Goal: Task Accomplishment & Management: Use online tool/utility

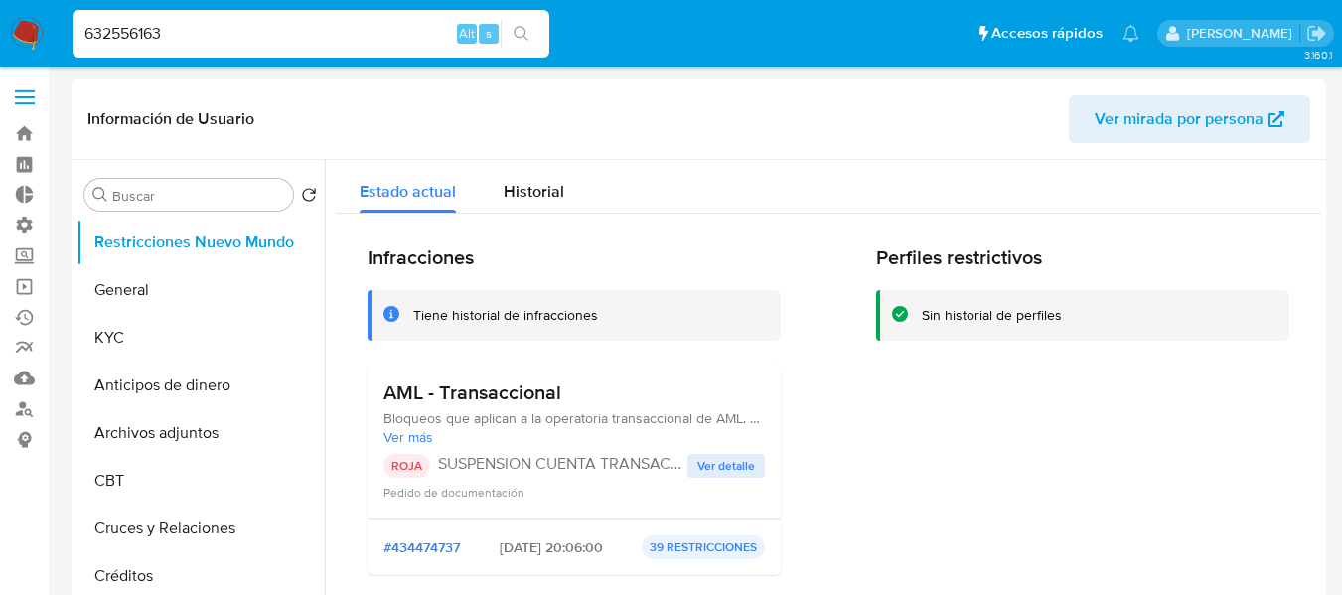
select select "10"
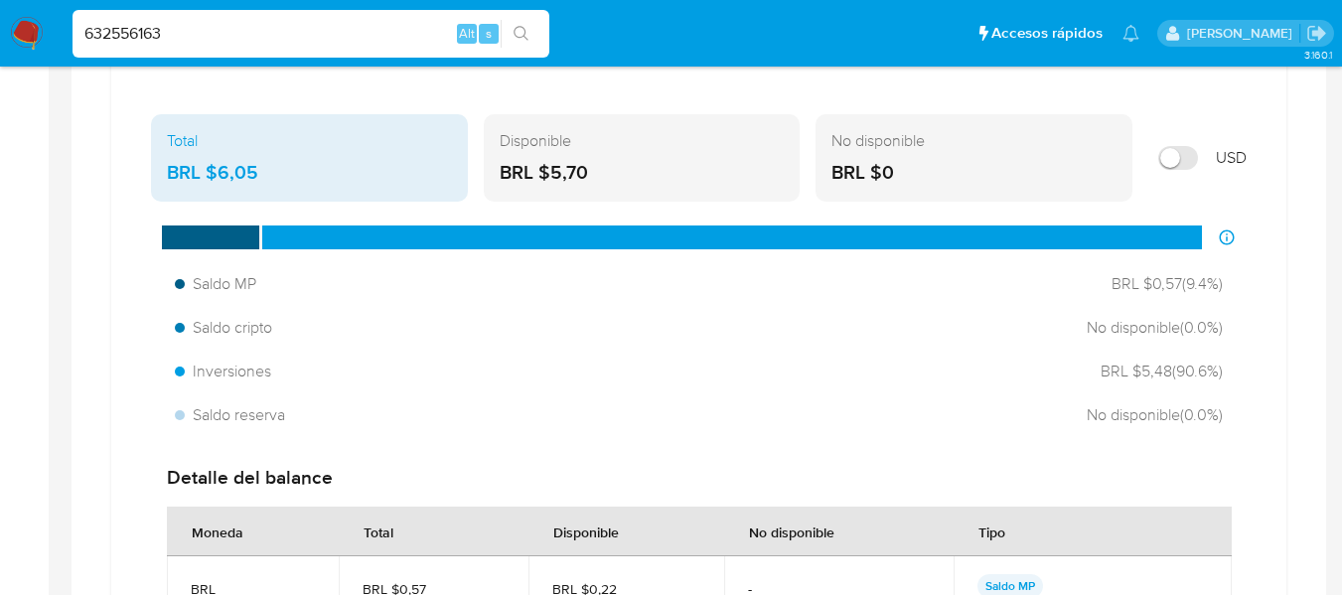
scroll to position [1544, 0]
click at [135, 38] on input "632556163" at bounding box center [311, 34] width 477 height 26
paste input "419373141"
type input "419373141"
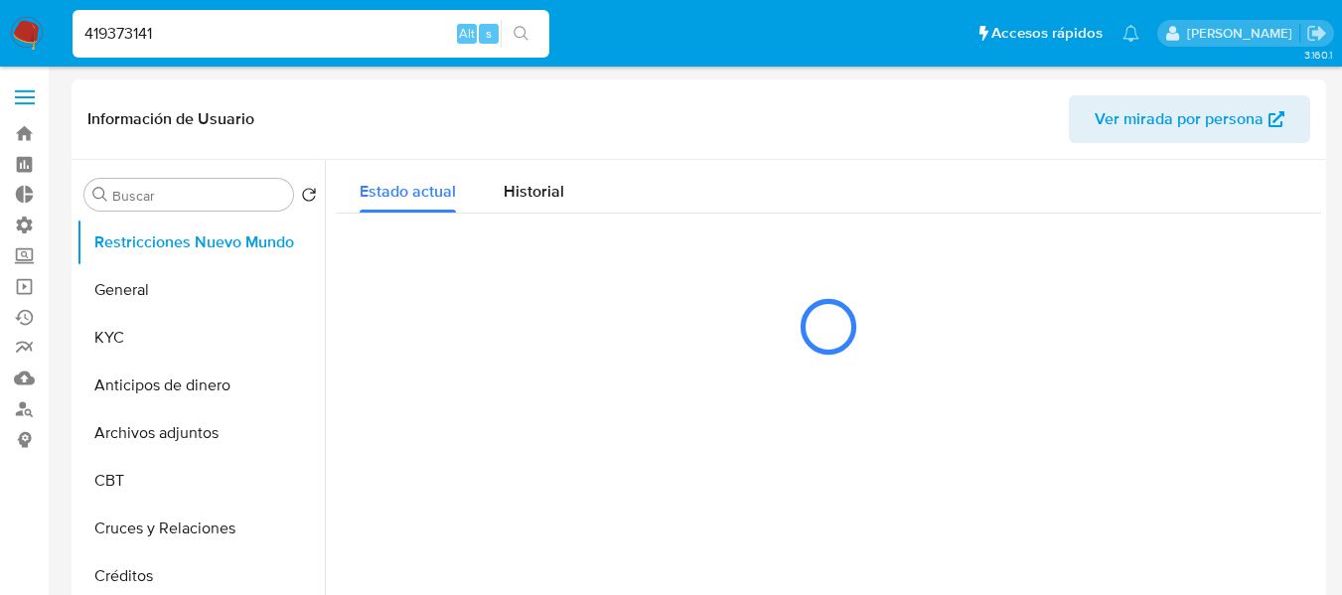
select select "10"
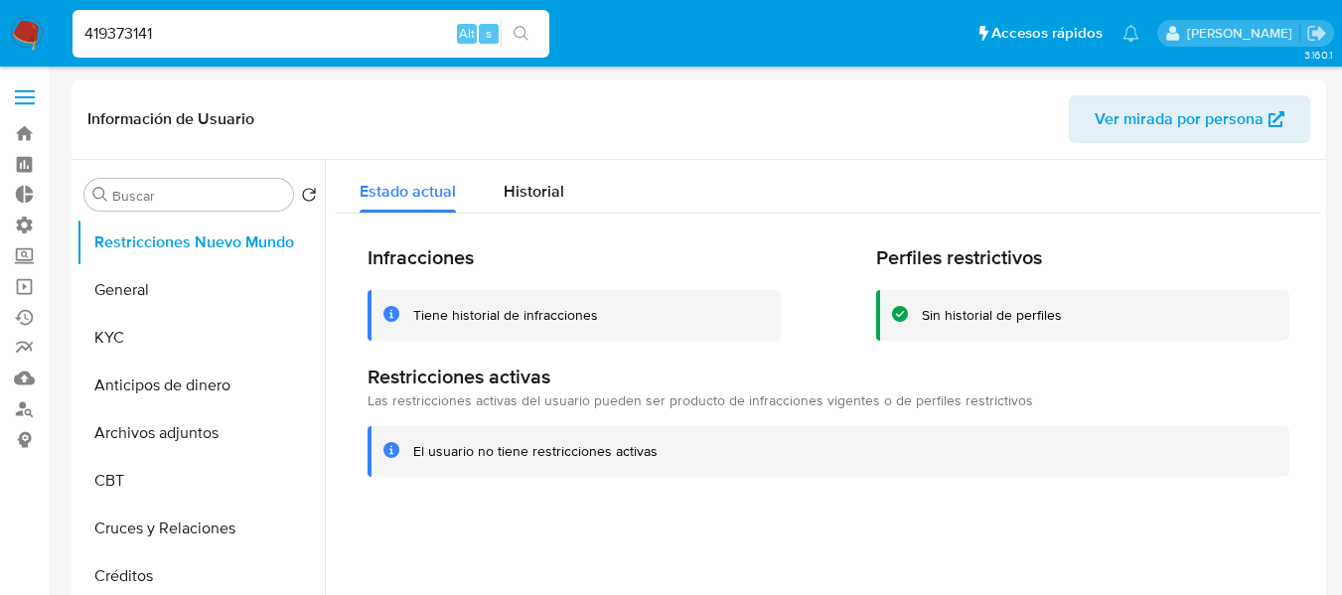
click at [531, 159] on div "Información de Usuario Ver mirada por persona" at bounding box center [699, 119] width 1255 height 80
click at [519, 184] on span "Historial" at bounding box center [534, 191] width 61 height 23
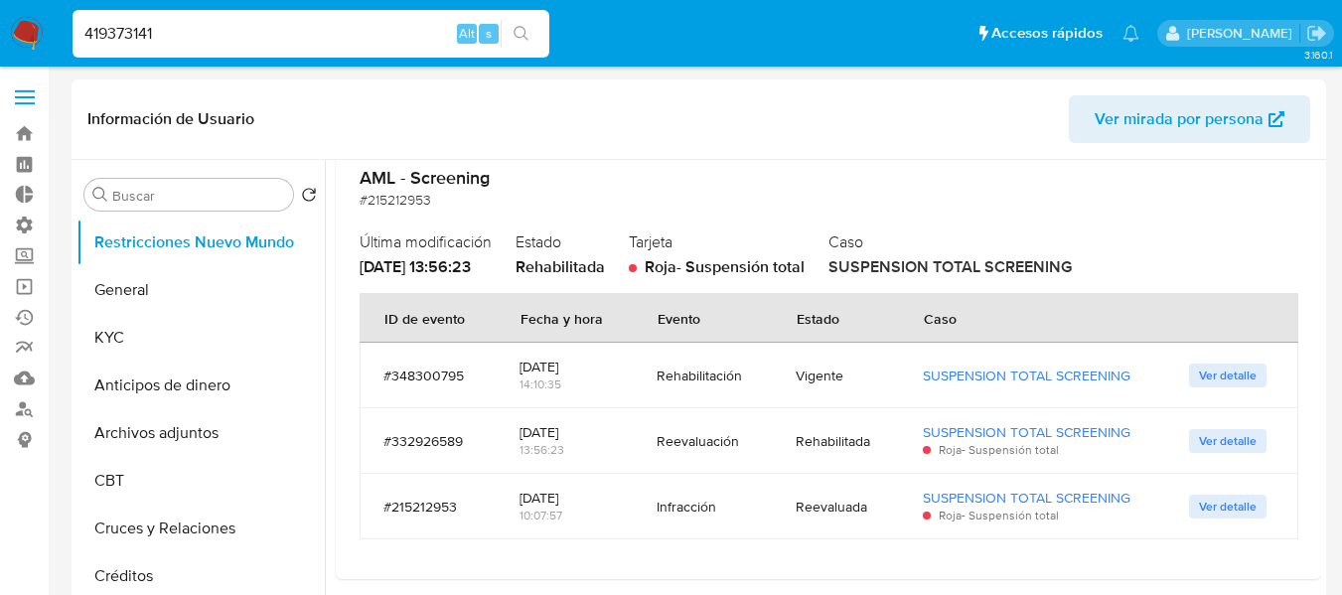
scroll to position [696, 0]
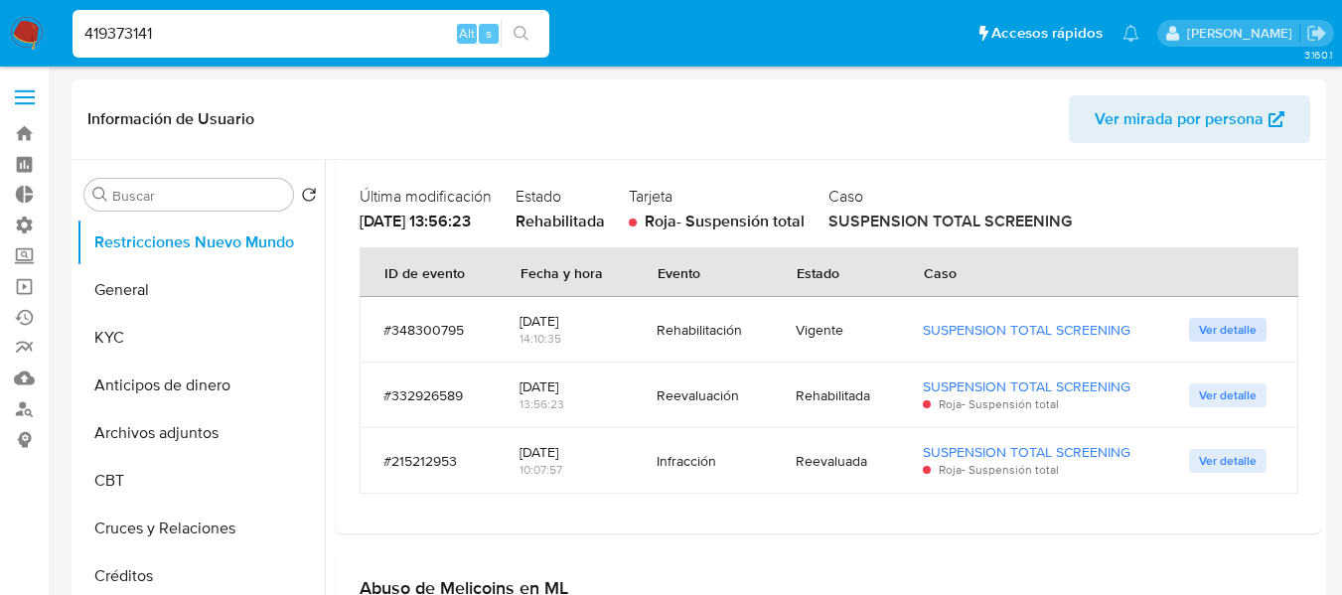
click at [1225, 336] on span "Ver detalle" at bounding box center [1228, 330] width 58 height 20
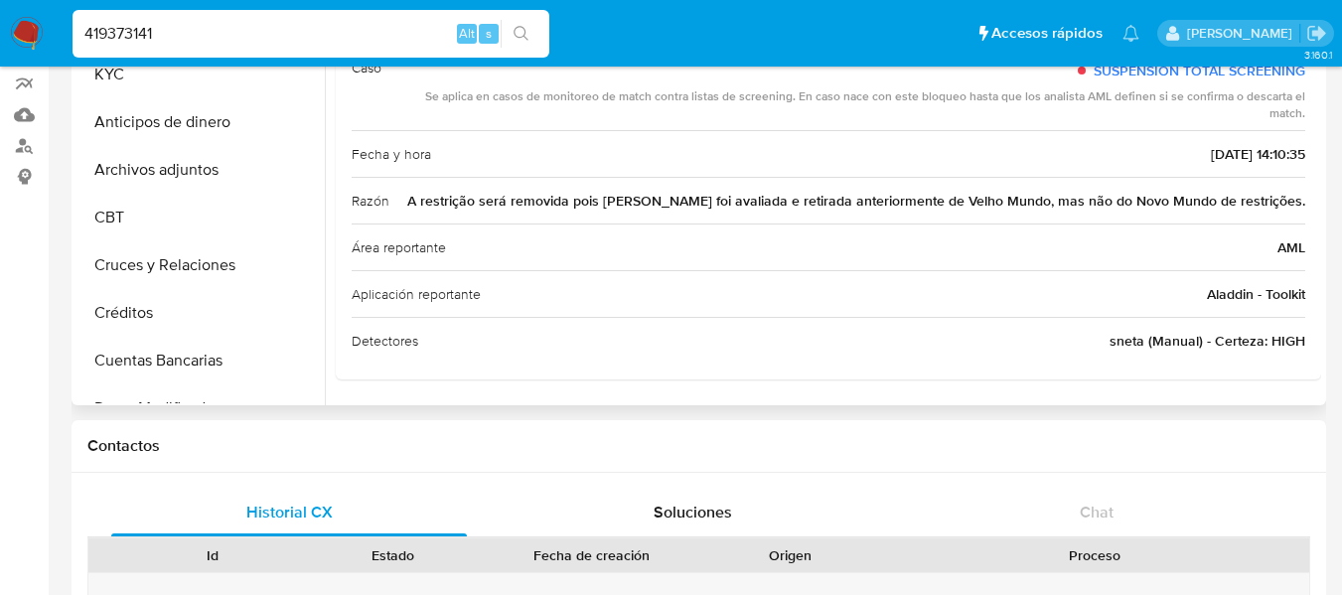
scroll to position [298, 0]
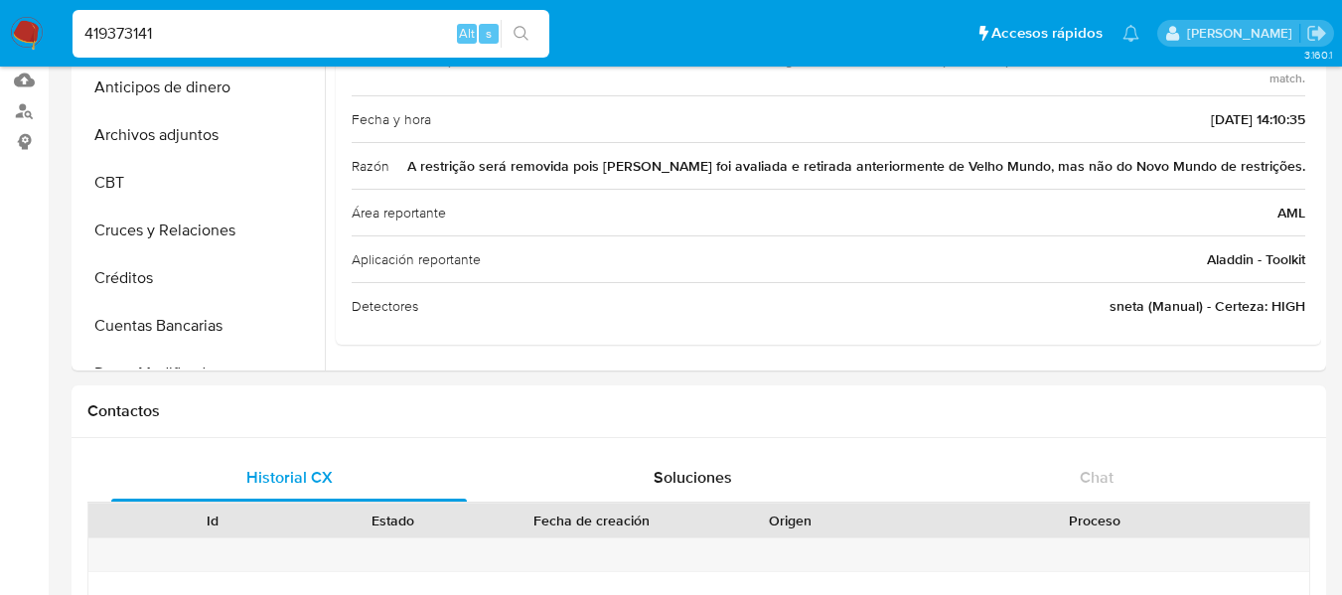
click at [233, 27] on input "419373141" at bounding box center [311, 34] width 477 height 26
paste input "204774946"
type input "204774946"
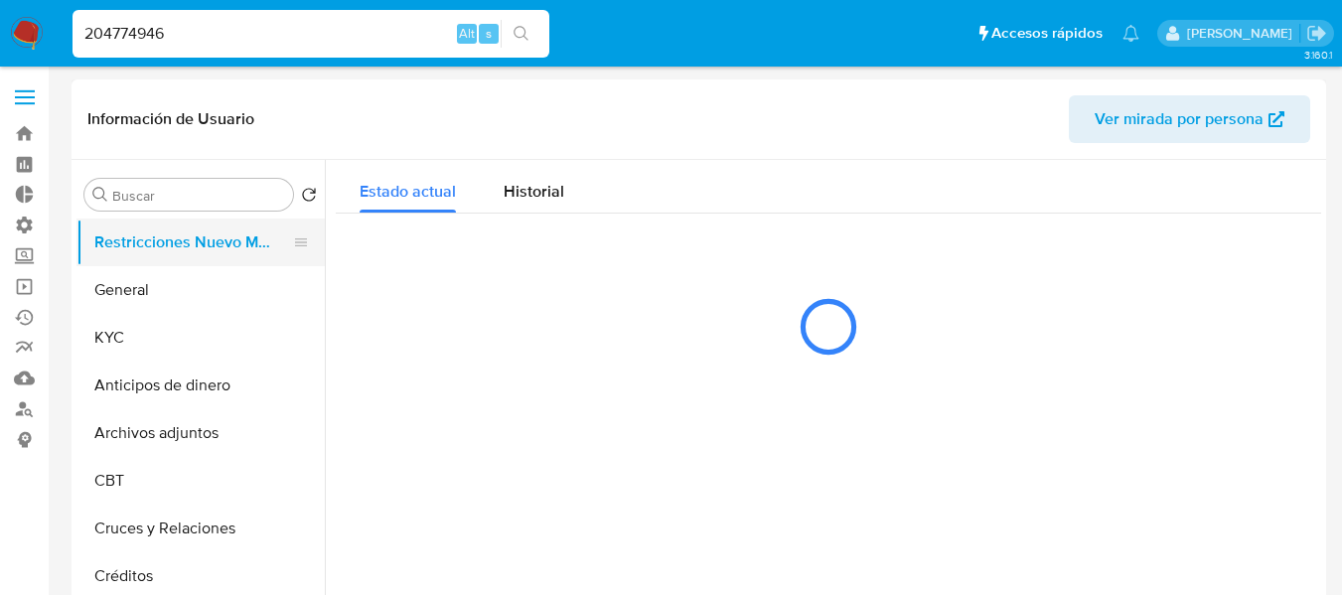
select select "10"
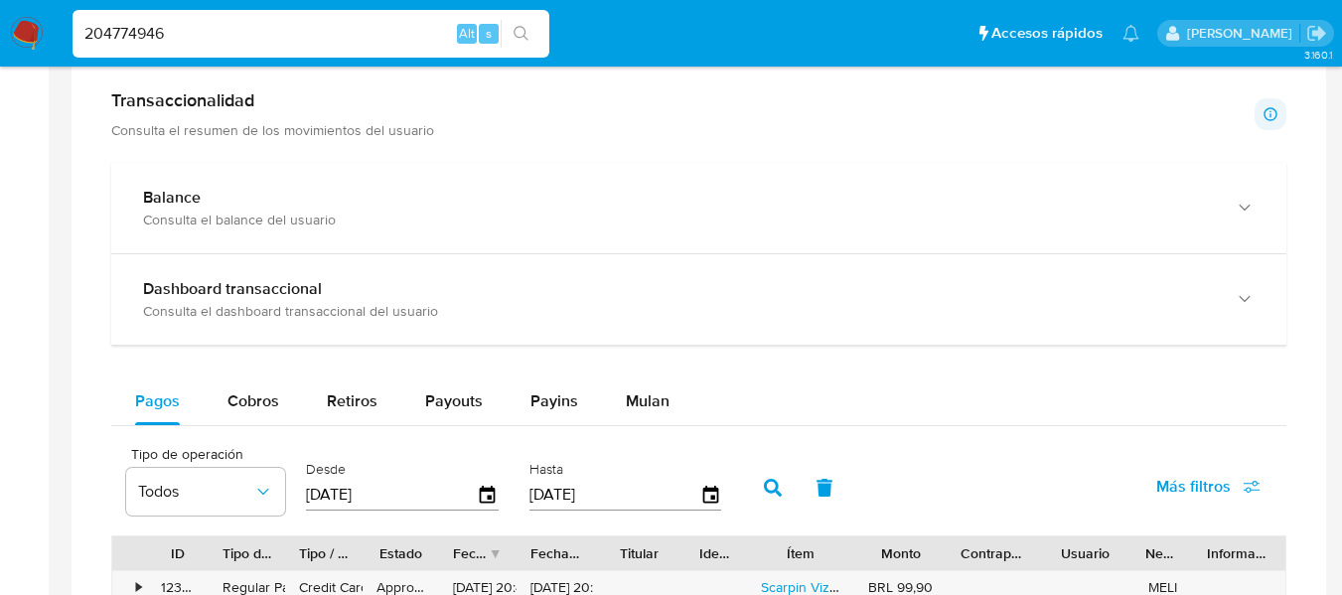
scroll to position [995, 0]
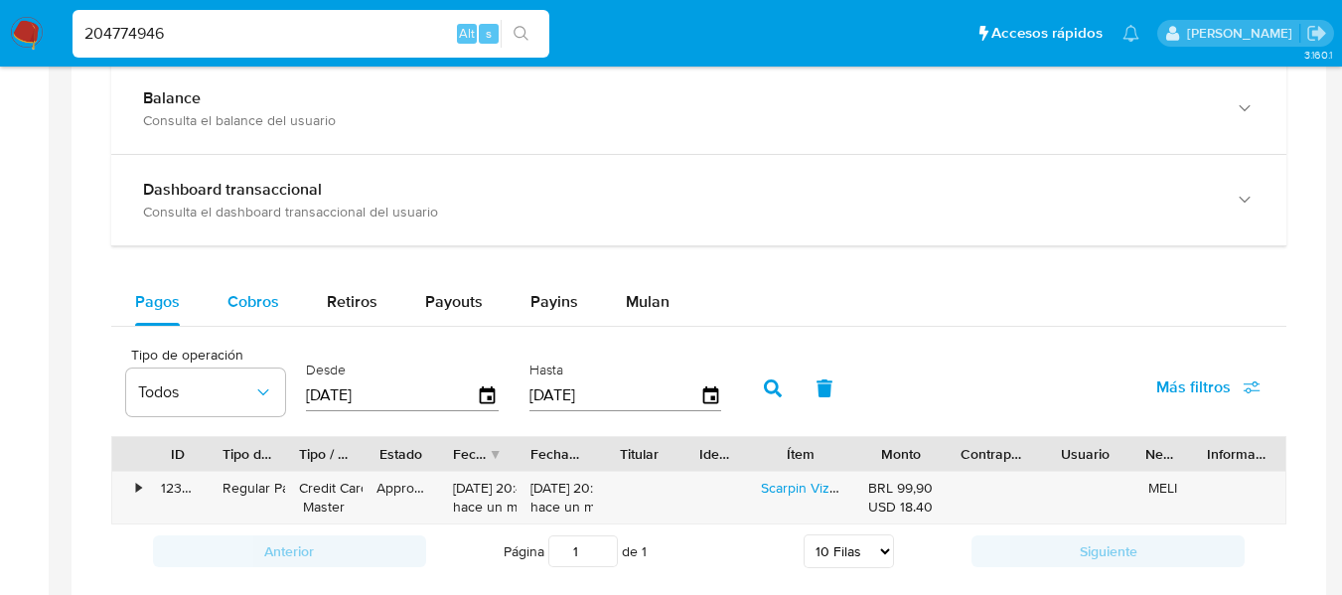
click at [259, 286] on div "Cobros" at bounding box center [254, 302] width 52 height 48
select select "10"
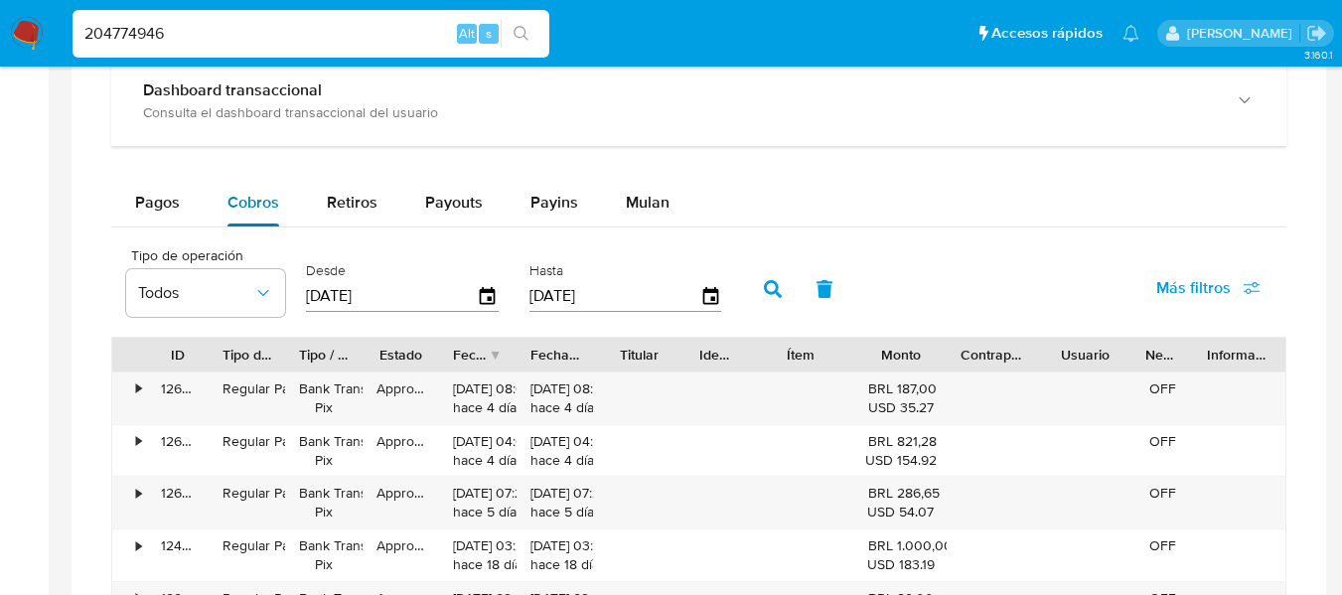
scroll to position [1193, 0]
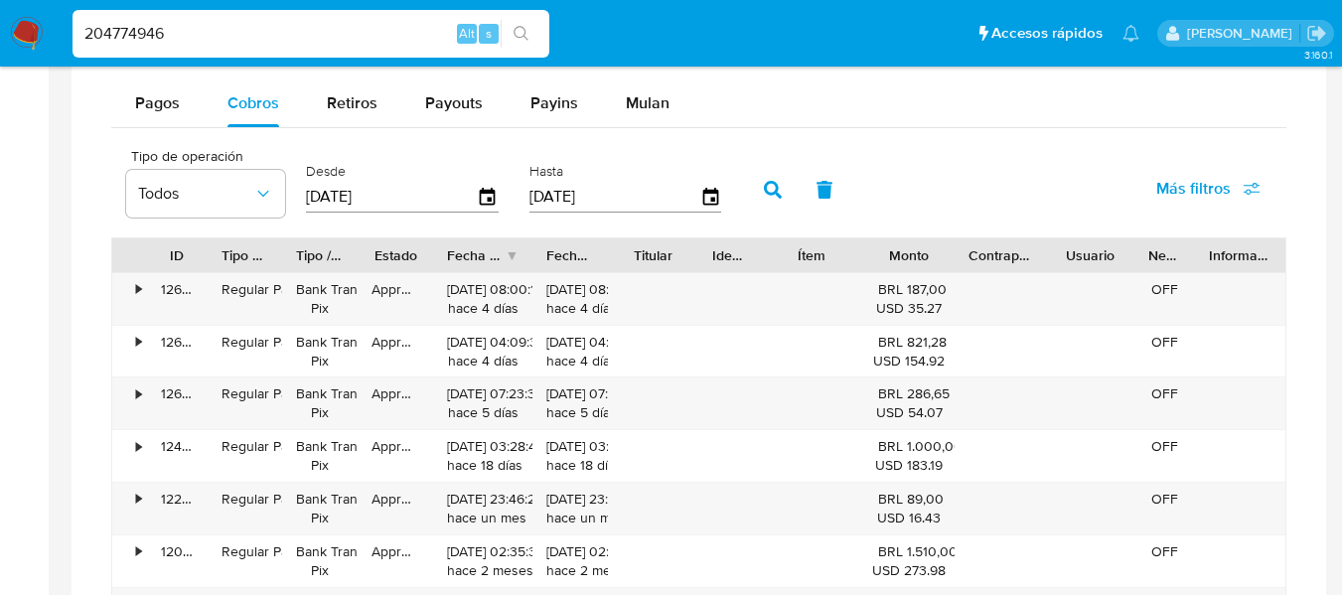
drag, startPoint x: 521, startPoint y: 265, endPoint x: 536, endPoint y: 255, distance: 17.9
click at [536, 255] on div at bounding box center [533, 255] width 36 height 34
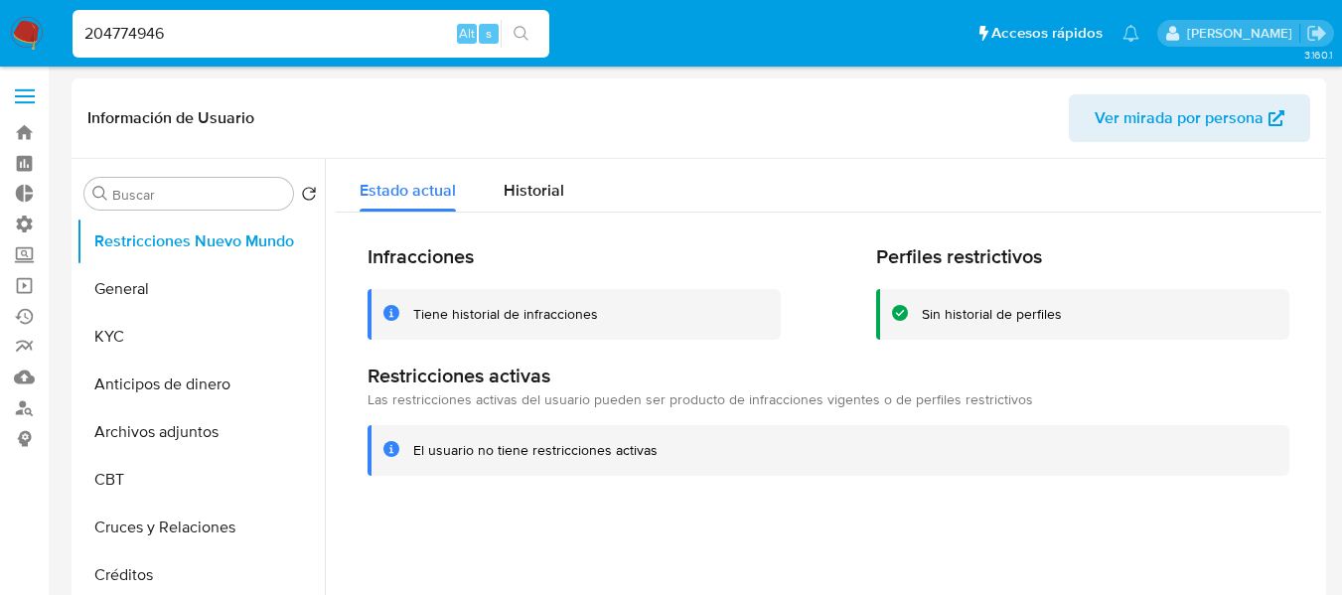
scroll to position [0, 0]
click at [276, 18] on div "204774946 Alt s" at bounding box center [311, 34] width 477 height 48
click at [249, 45] on input "204774946" at bounding box center [311, 34] width 477 height 26
paste input "1515536085"
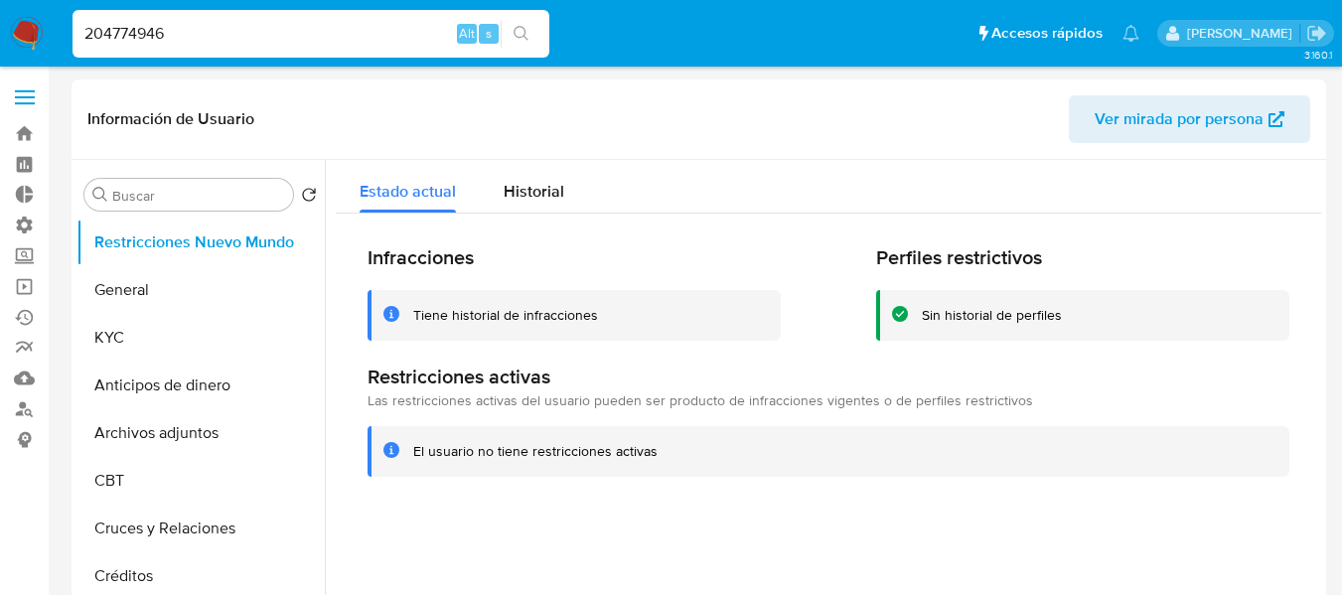
click at [249, 45] on input "204774946" at bounding box center [311, 34] width 477 height 26
type input "1515536085"
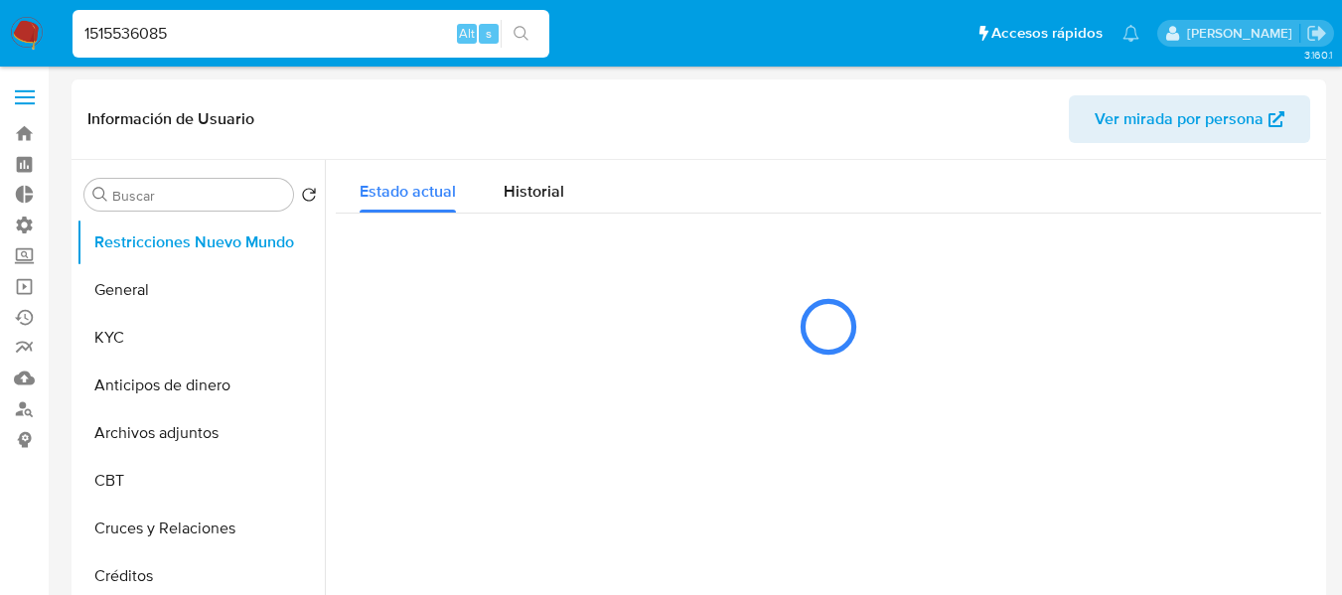
select select "10"
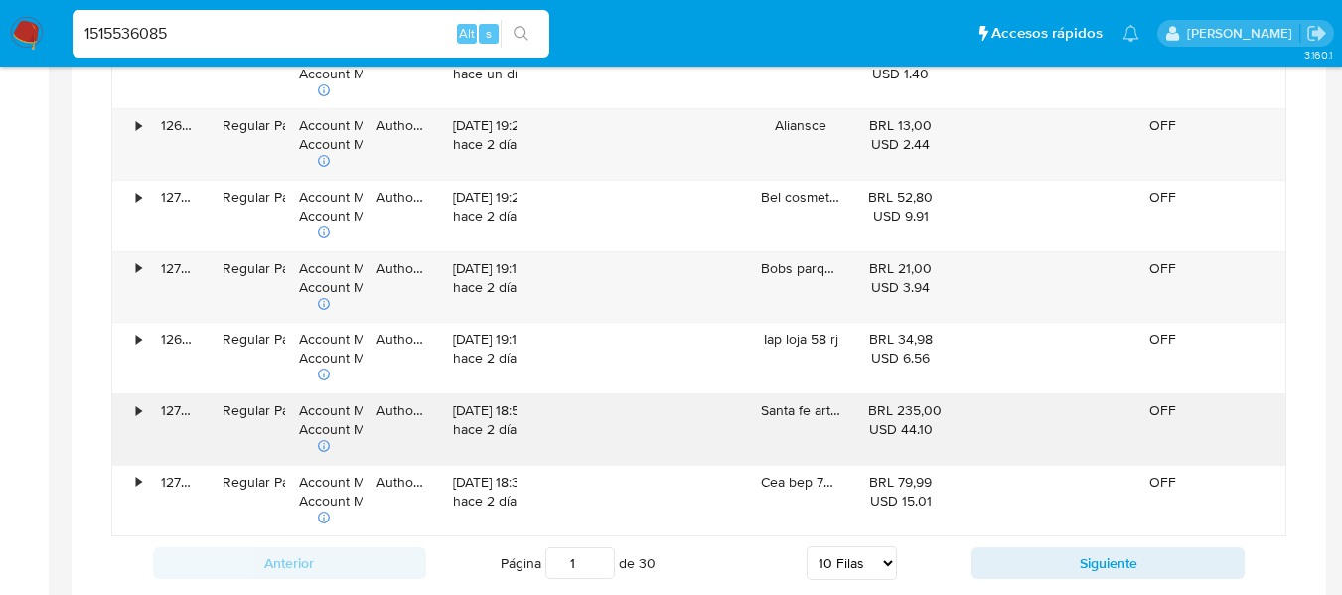
scroll to position [1788, 0]
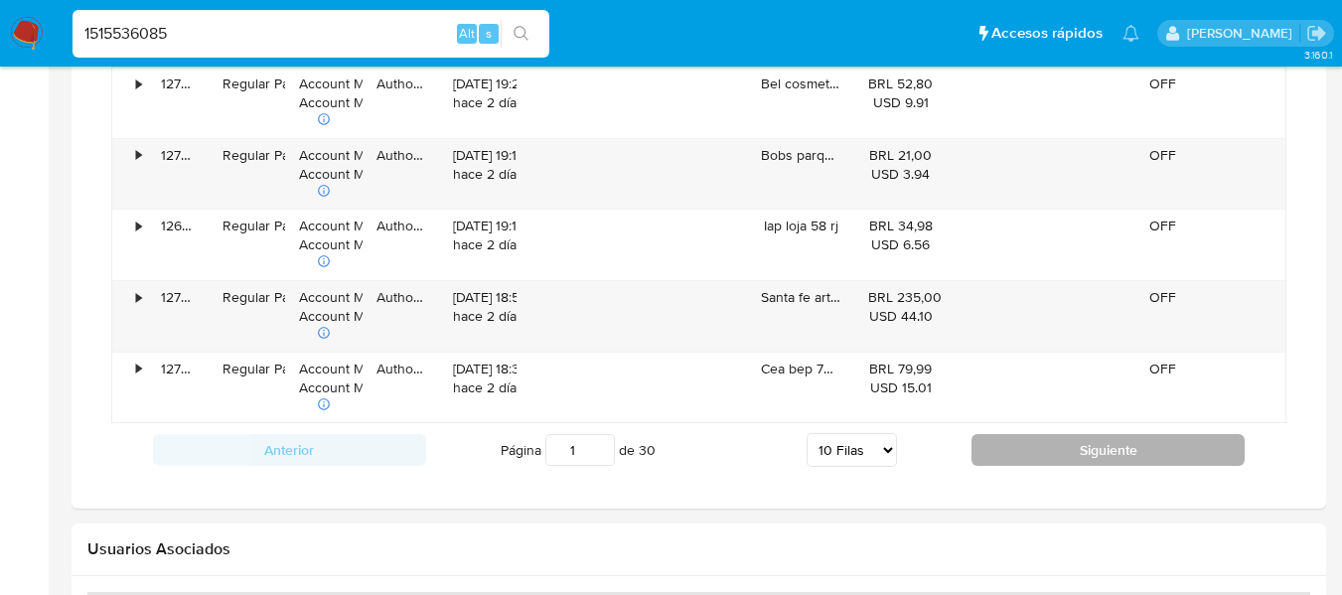
click at [1071, 450] on button "Siguiente" at bounding box center [1108, 450] width 273 height 32
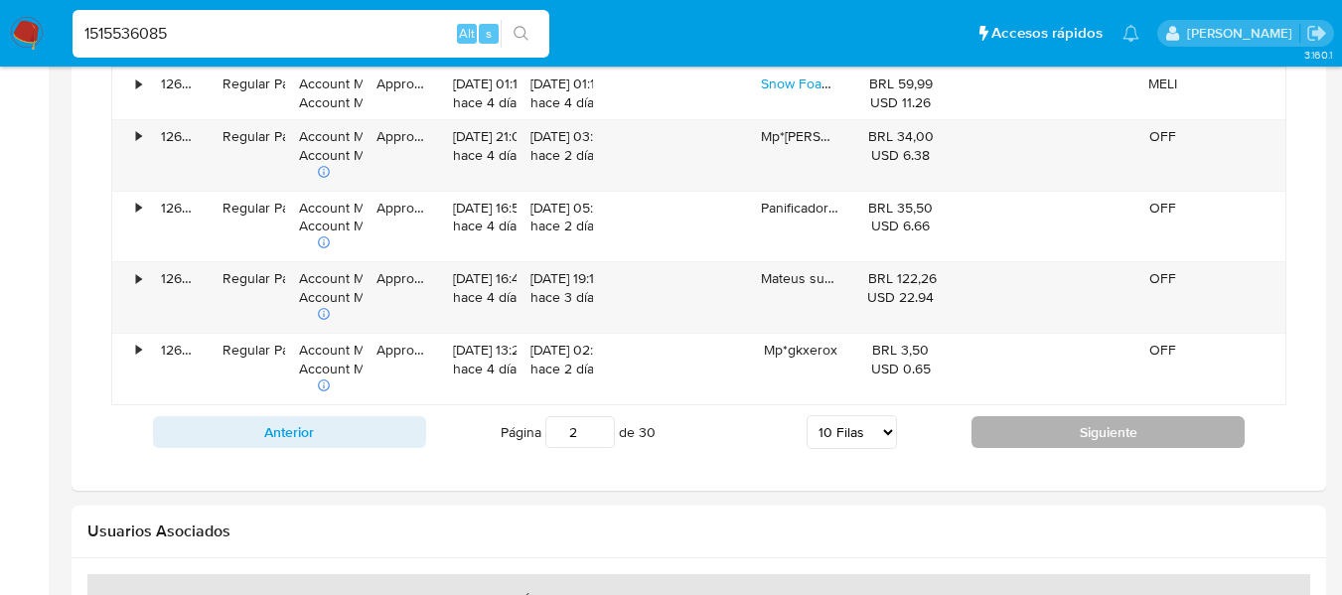
click at [1071, 450] on div "Anterior Página 2 de 30 5 [PERSON_NAME] 10 [PERSON_NAME] 20 [PERSON_NAME] 25 [P…" at bounding box center [698, 432] width 1175 height 54
click at [1070, 443] on button "Siguiente" at bounding box center [1108, 432] width 273 height 32
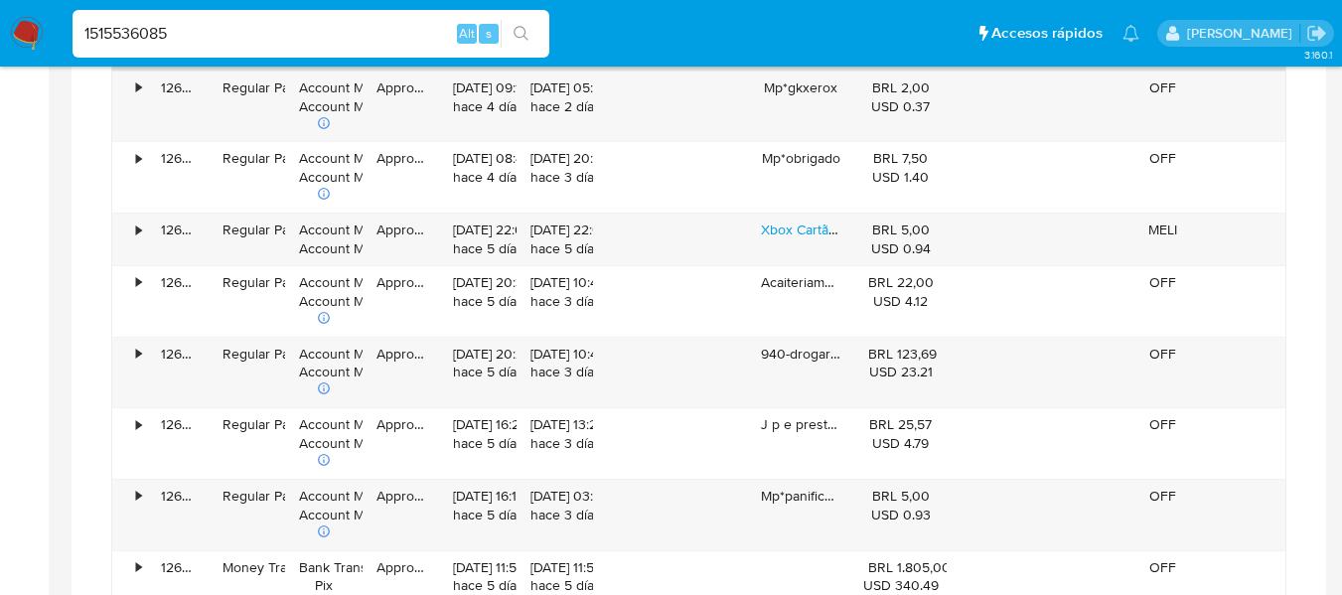
scroll to position [1888, 0]
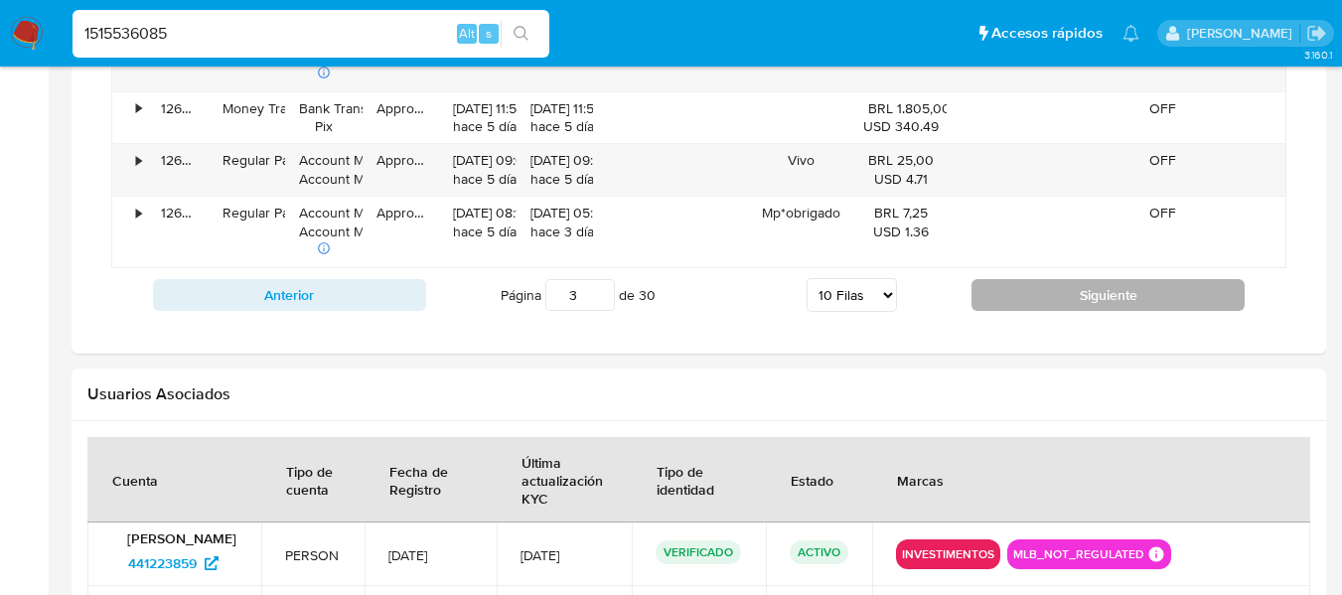
click at [1043, 298] on button "Siguiente" at bounding box center [1108, 295] width 273 height 32
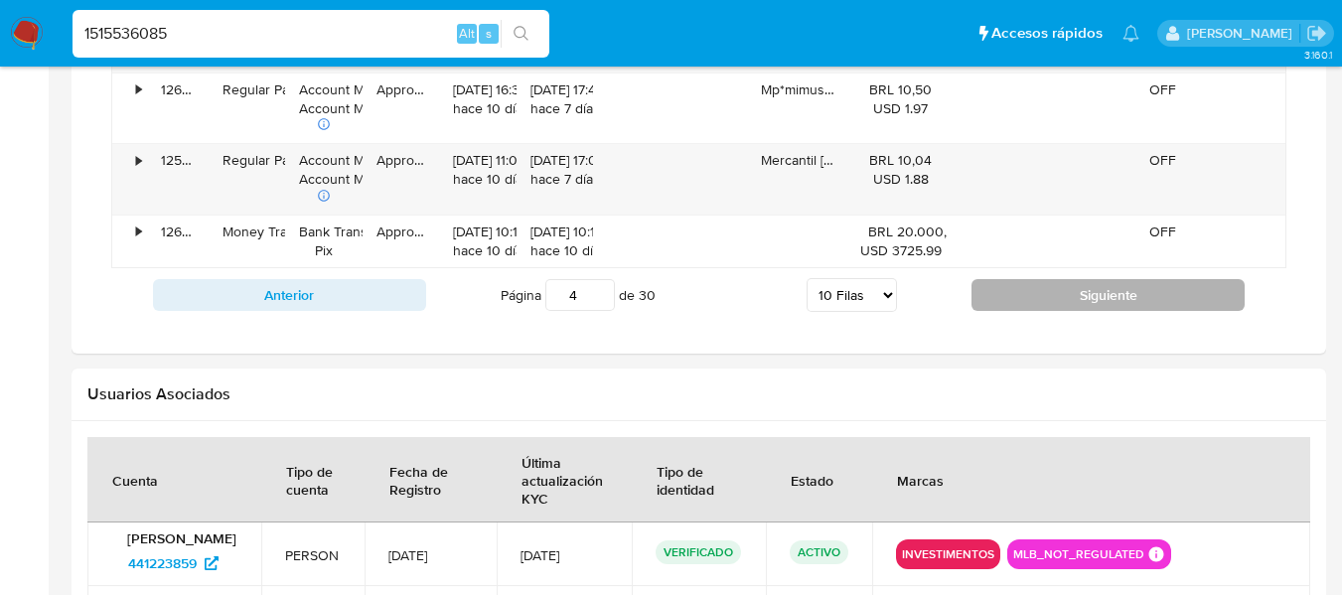
click at [1071, 306] on button "Siguiente" at bounding box center [1108, 295] width 273 height 32
type input "5"
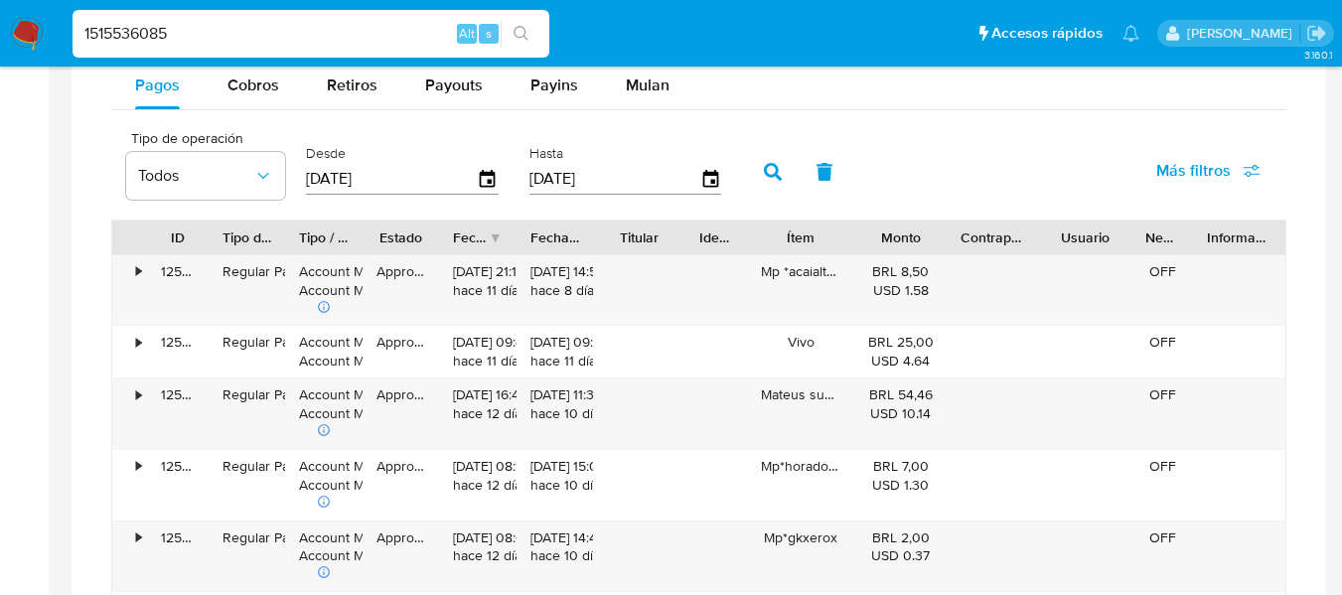
scroll to position [1093, 0]
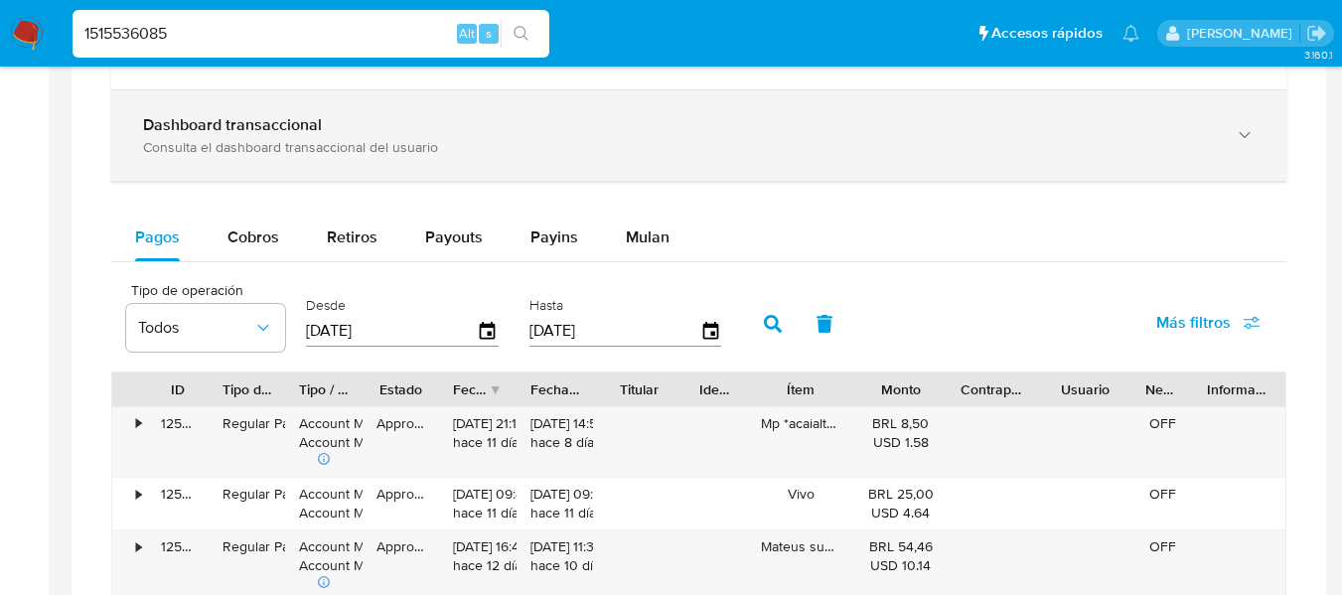
click at [633, 111] on div "Dashboard transaccional Consulta el dashboard transaccional del usuario" at bounding box center [698, 135] width 1175 height 90
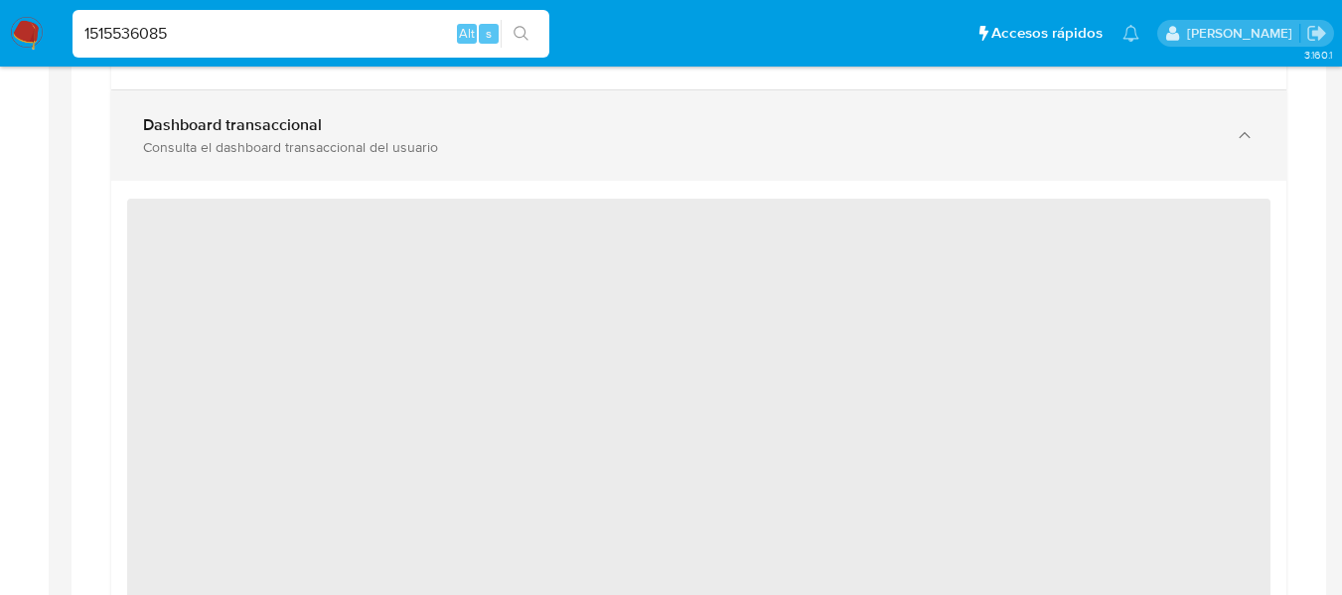
click at [633, 140] on div "Consulta el dashboard transaccional del usuario" at bounding box center [679, 147] width 1072 height 18
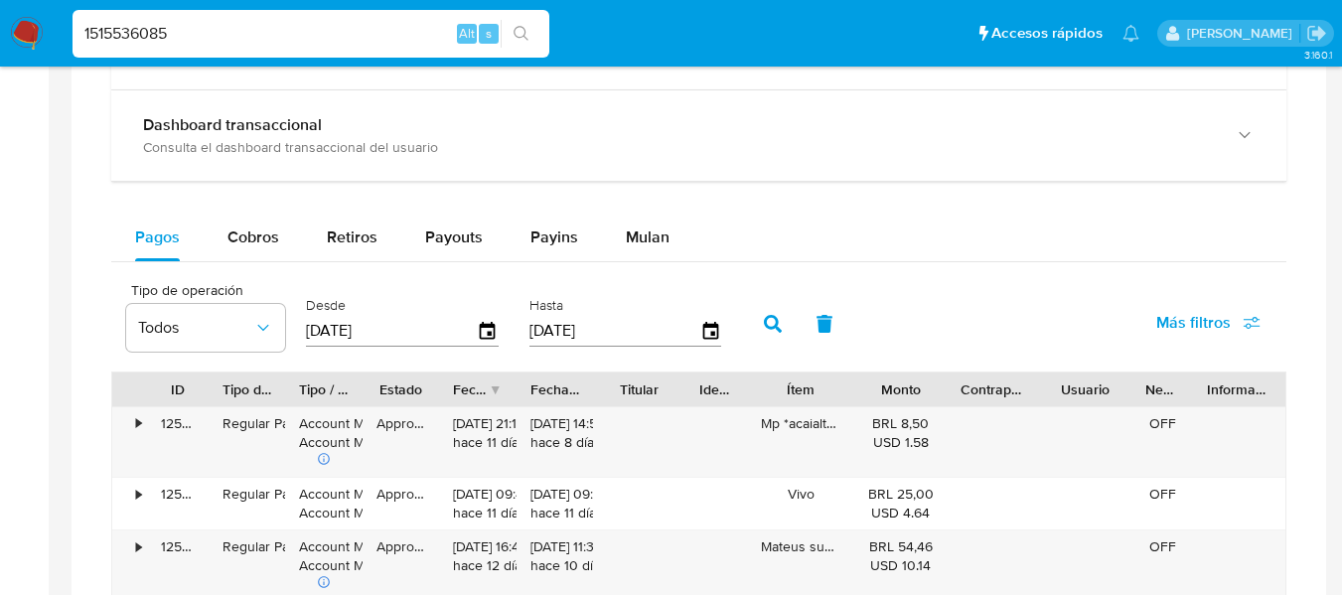
click at [201, 39] on input "1515536085" at bounding box center [311, 34] width 477 height 26
paste input "574487924"
type input "574487924"
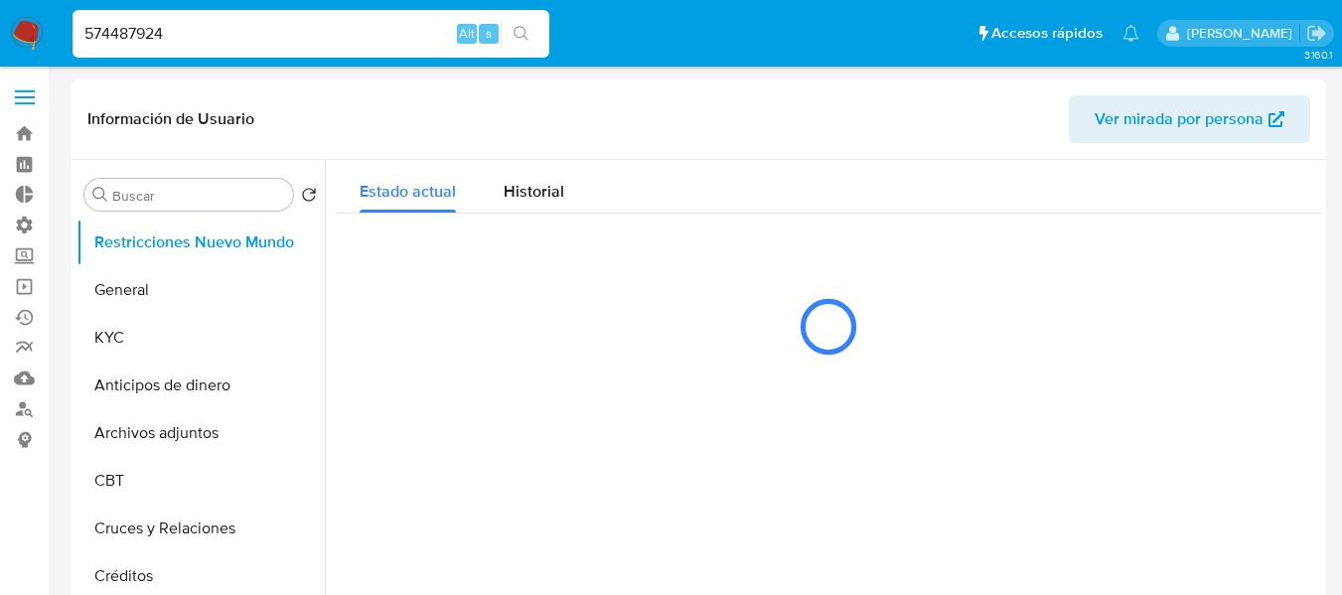
select select "10"
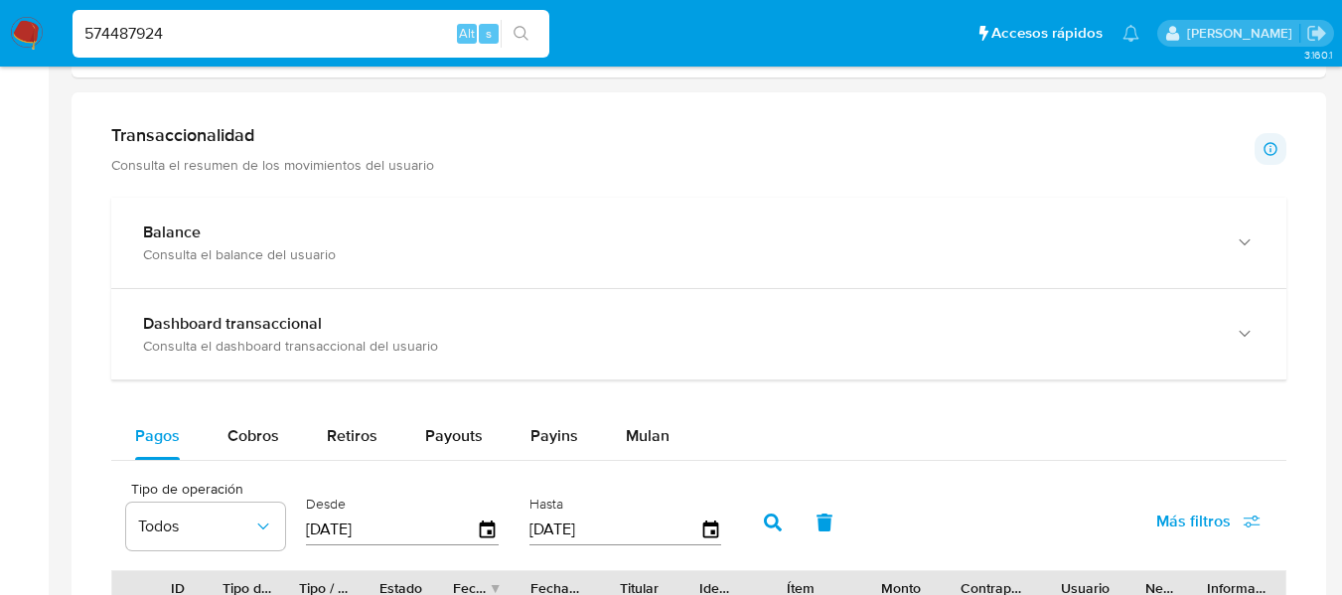
scroll to position [1292, 0]
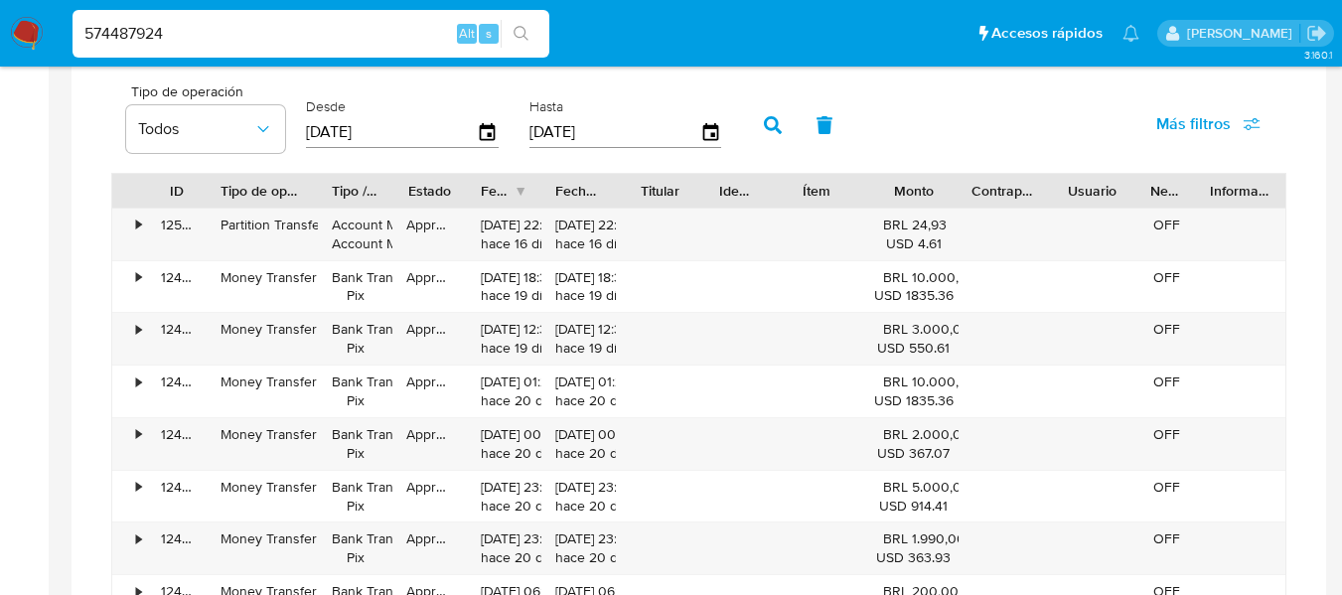
drag, startPoint x: 295, startPoint y: 197, endPoint x: 330, endPoint y: 202, distance: 35.1
click at [330, 202] on div at bounding box center [318, 191] width 36 height 34
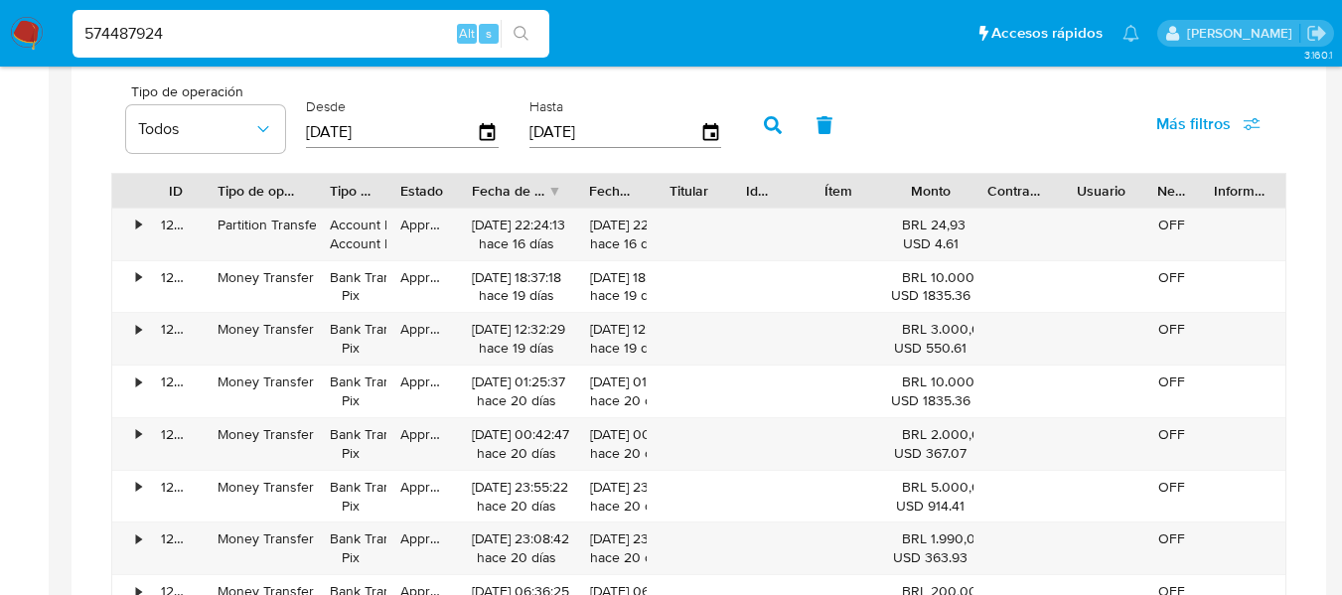
drag, startPoint x: 554, startPoint y: 198, endPoint x: 576, endPoint y: 200, distance: 21.9
click at [577, 200] on div at bounding box center [575, 191] width 36 height 34
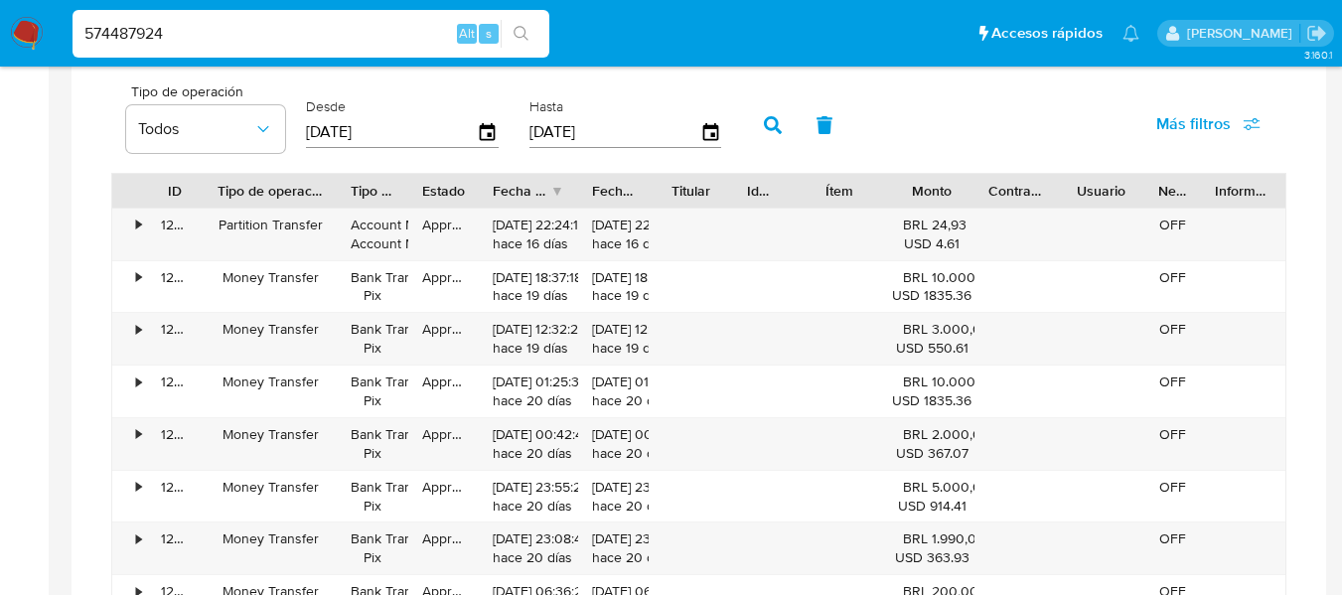
drag, startPoint x: 316, startPoint y: 198, endPoint x: 338, endPoint y: 198, distance: 21.9
click at [338, 198] on div at bounding box center [337, 191] width 36 height 34
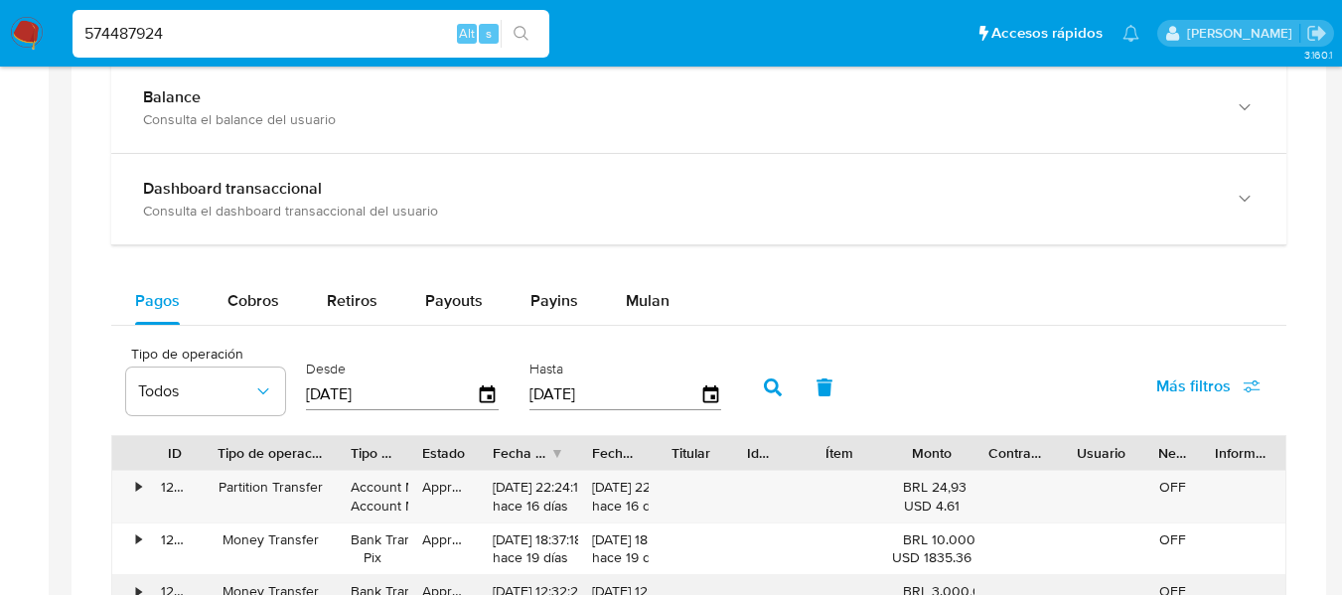
scroll to position [994, 0]
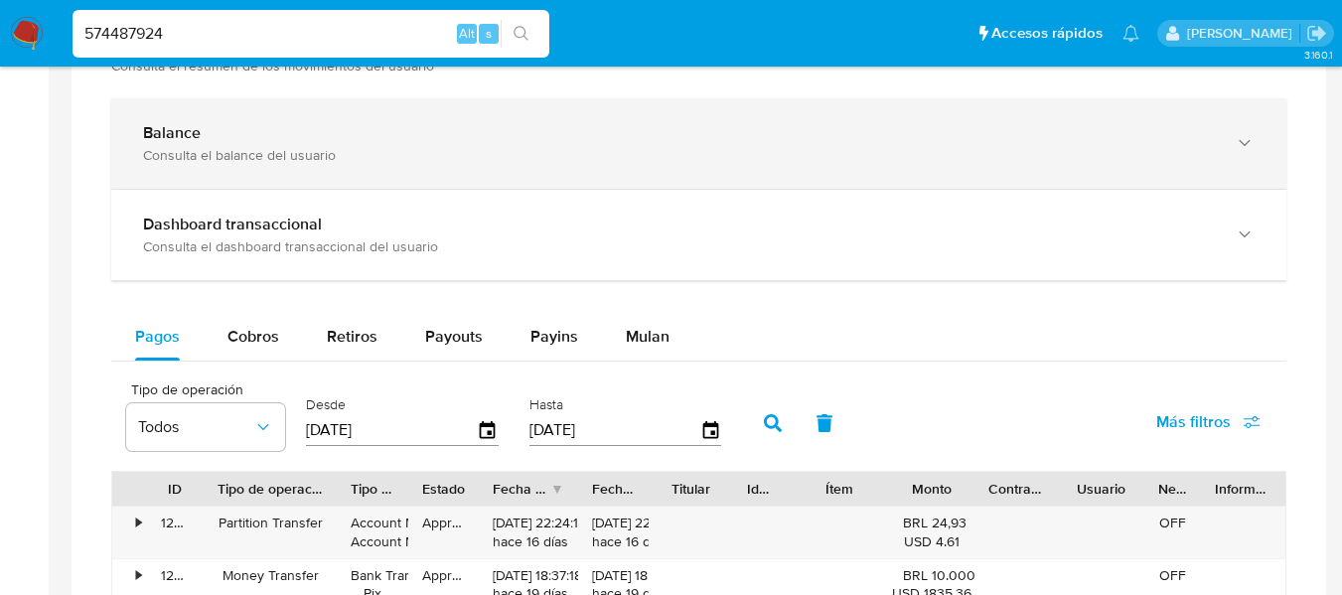
click at [1157, 127] on div "Balance" at bounding box center [679, 133] width 1072 height 20
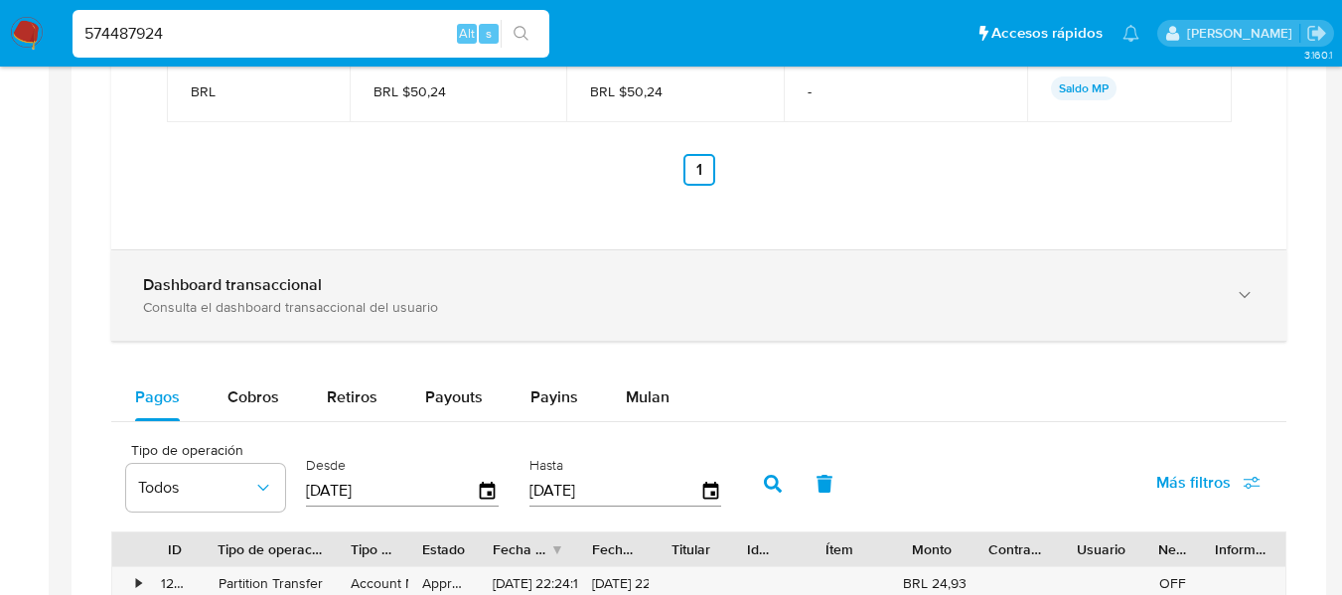
scroll to position [1788, 0]
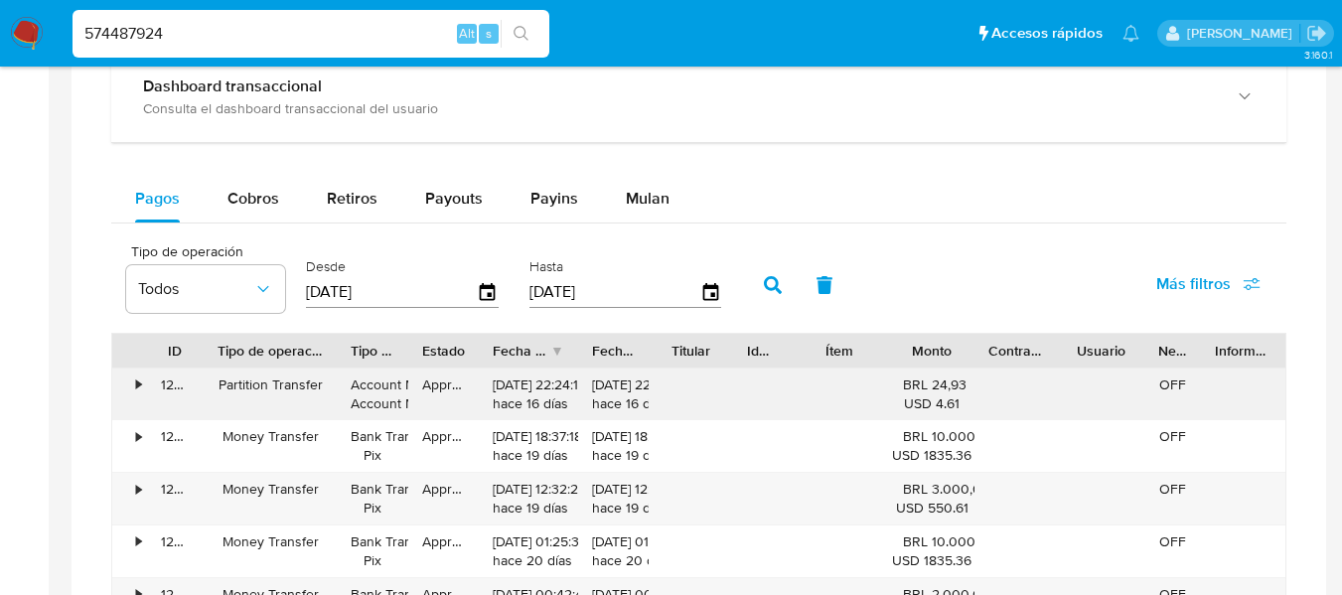
click at [154, 382] on div "125309769406" at bounding box center [175, 395] width 57 height 52
click at [147, 380] on div "125309769406" at bounding box center [175, 395] width 57 height 52
click at [140, 380] on div "•" at bounding box center [138, 385] width 5 height 19
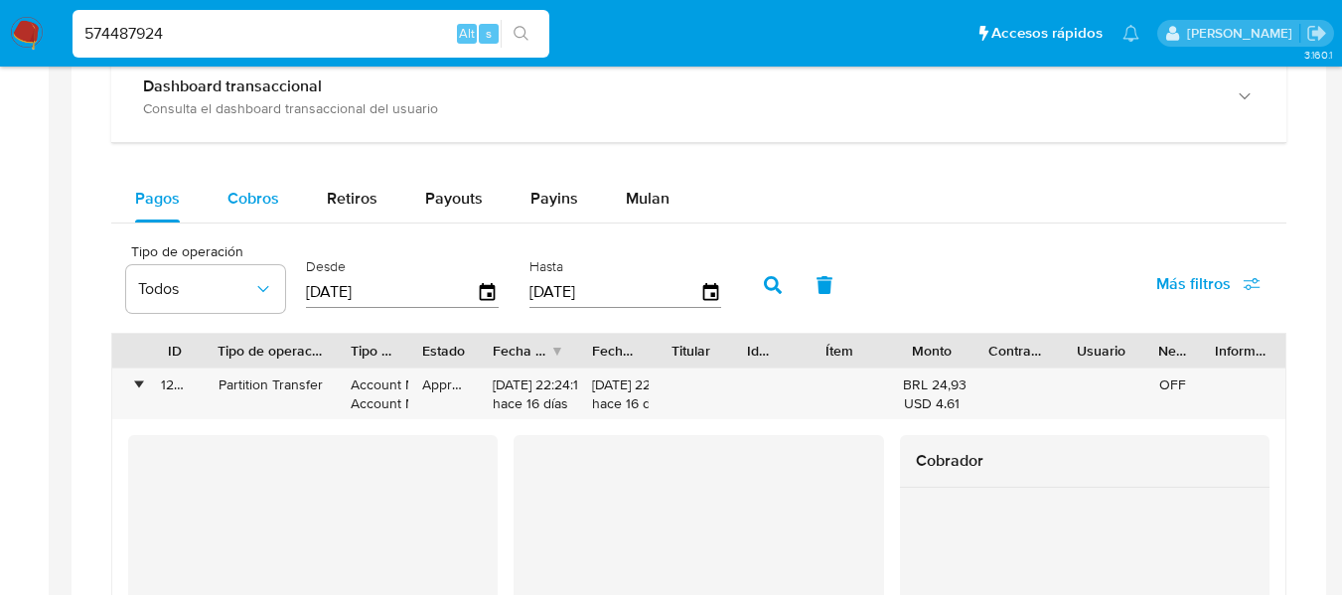
click at [246, 213] on div "Cobros" at bounding box center [254, 199] width 52 height 48
select select "10"
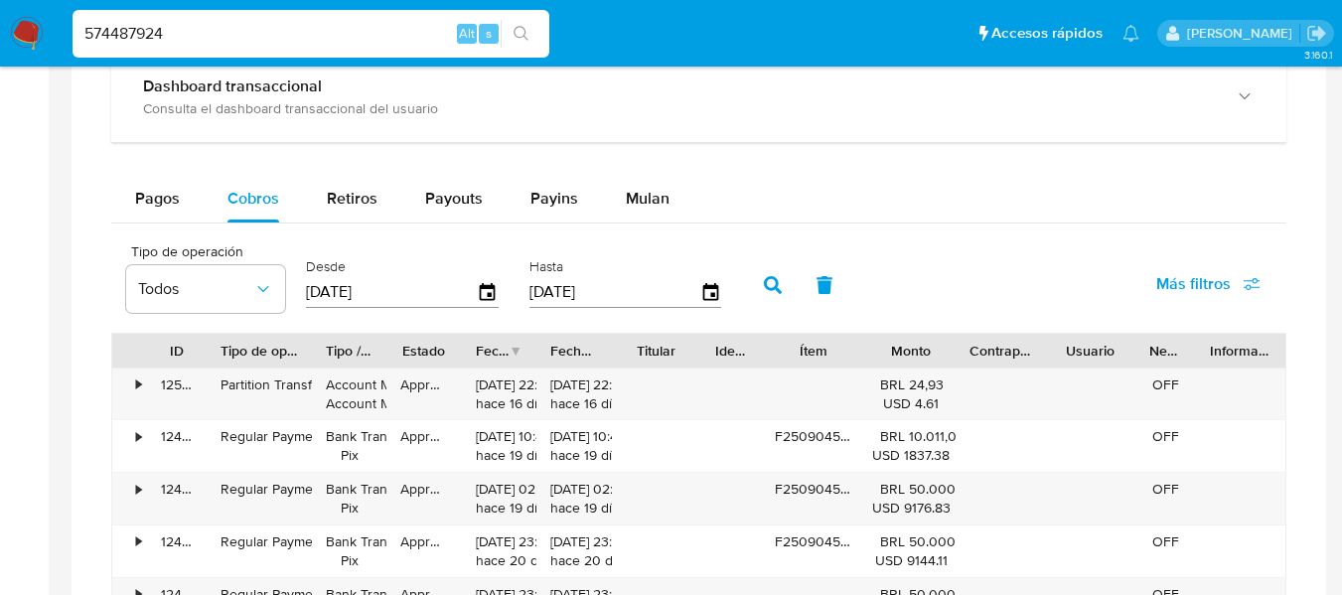
drag, startPoint x: 291, startPoint y: 348, endPoint x: 362, endPoint y: 356, distance: 71.0
click at [330, 355] on div at bounding box center [312, 351] width 36 height 34
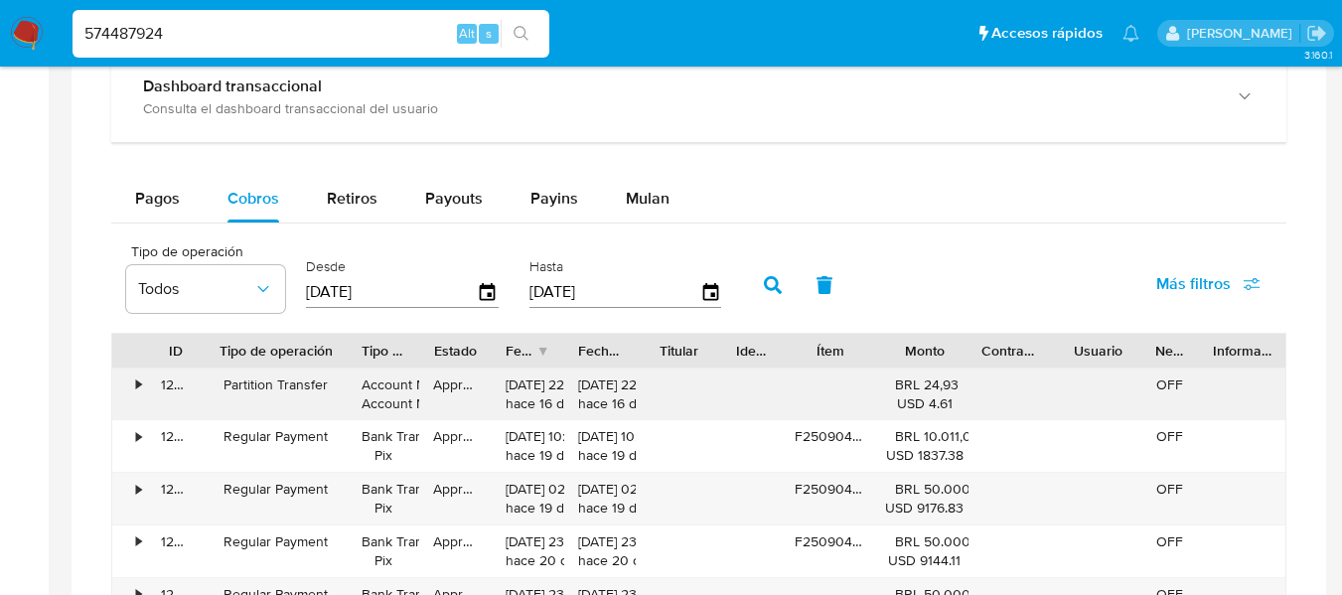
click at [141, 386] on div "•" at bounding box center [138, 385] width 5 height 19
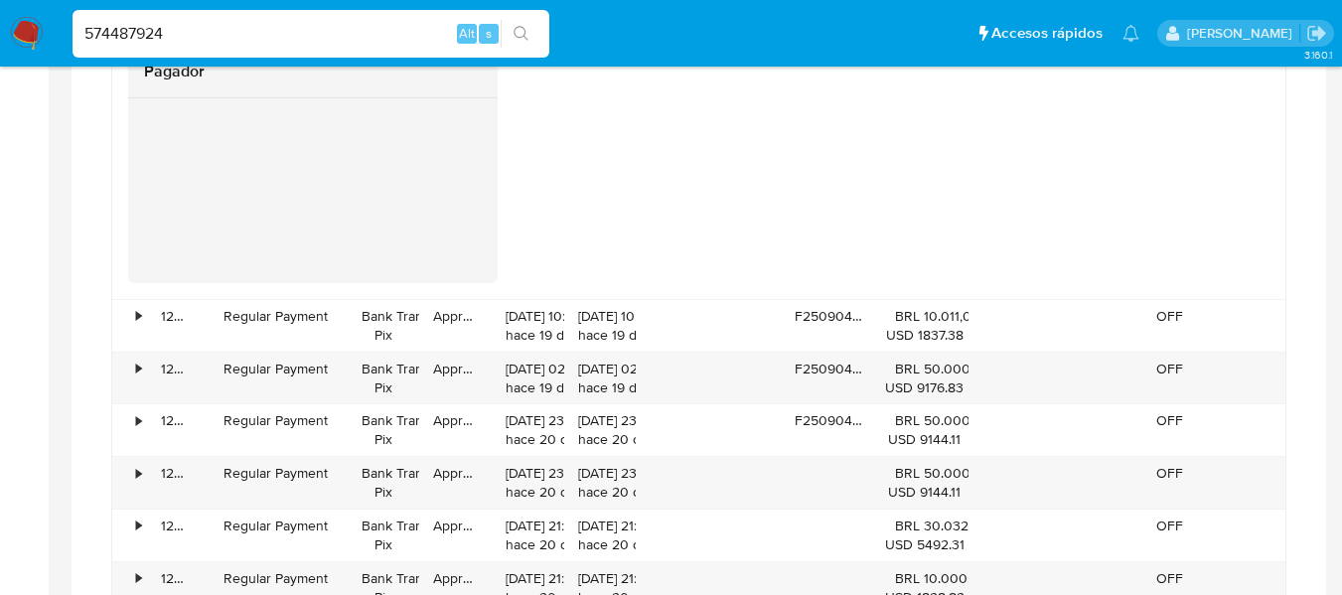
scroll to position [2186, 0]
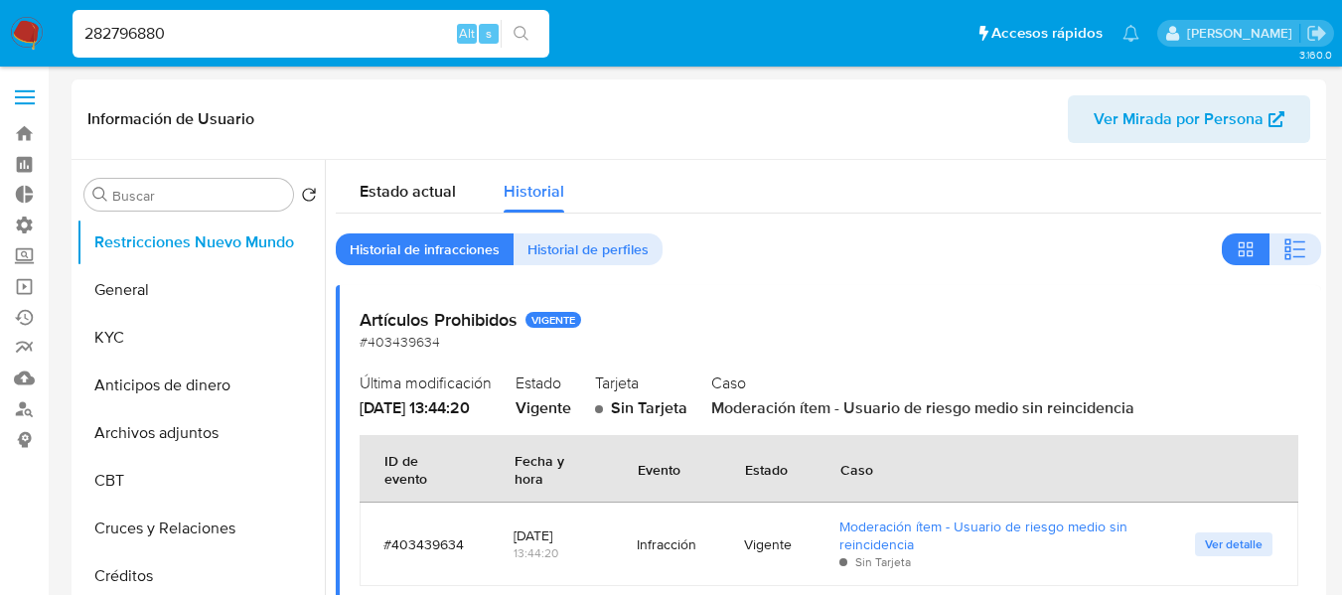
select select "10"
drag, startPoint x: 0, startPoint y: 0, endPoint x: 217, endPoint y: 40, distance: 220.2
click at [217, 40] on input "282796880" at bounding box center [311, 34] width 477 height 26
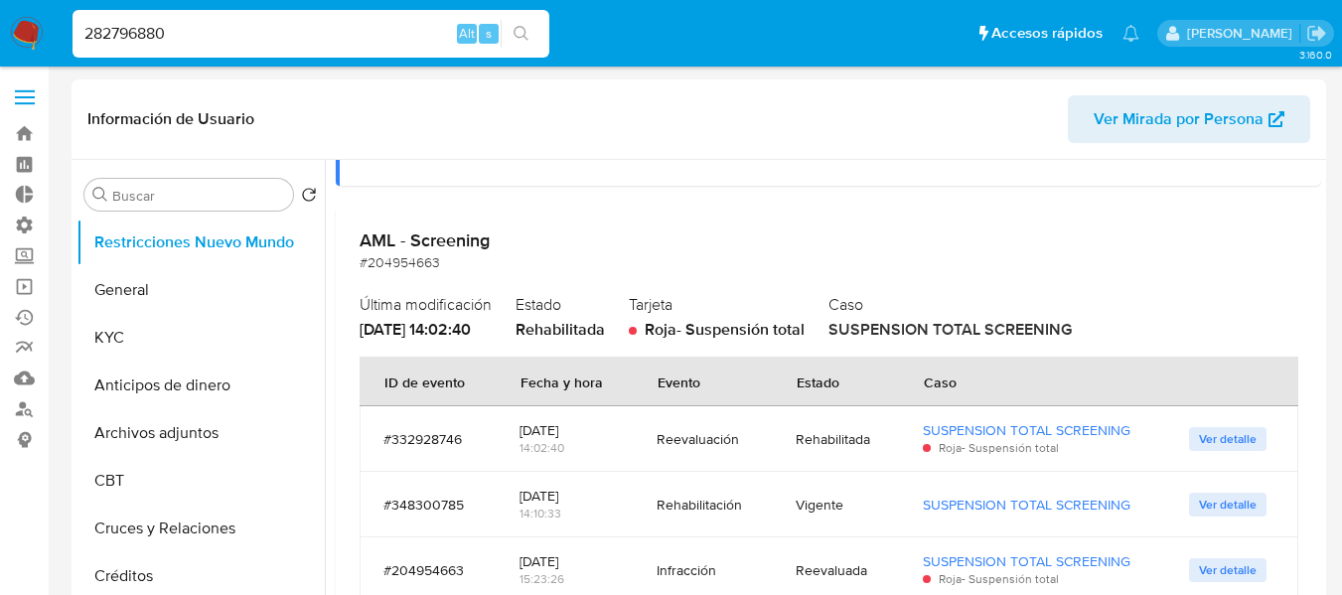
paste input "1294627679"
click at [217, 40] on input "282796880" at bounding box center [311, 34] width 477 height 26
type input "1294627679"
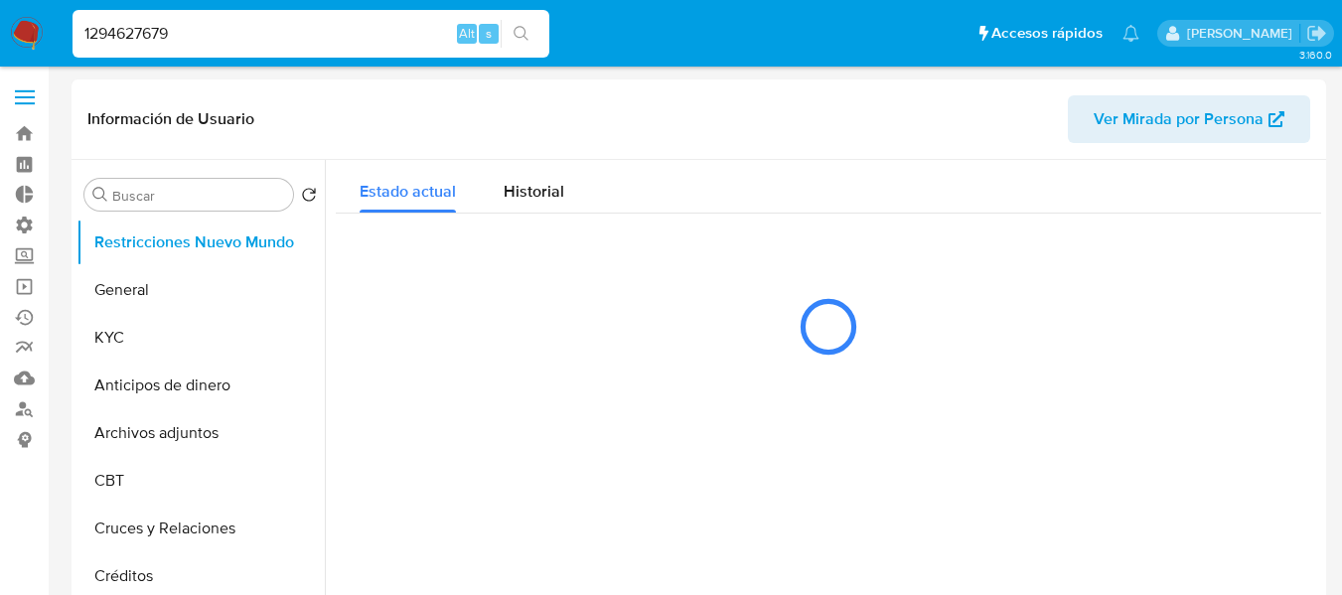
select select "10"
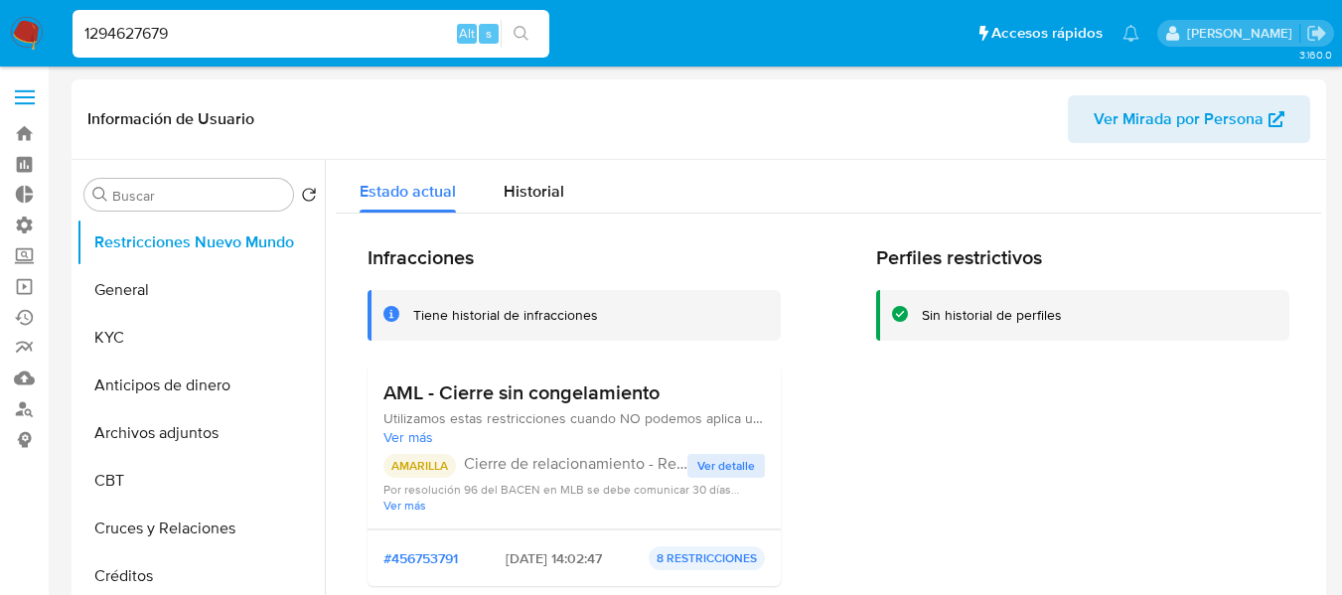
click at [233, 33] on input "1294627679" at bounding box center [311, 34] width 477 height 26
paste input "141041984"
type input "1141041984"
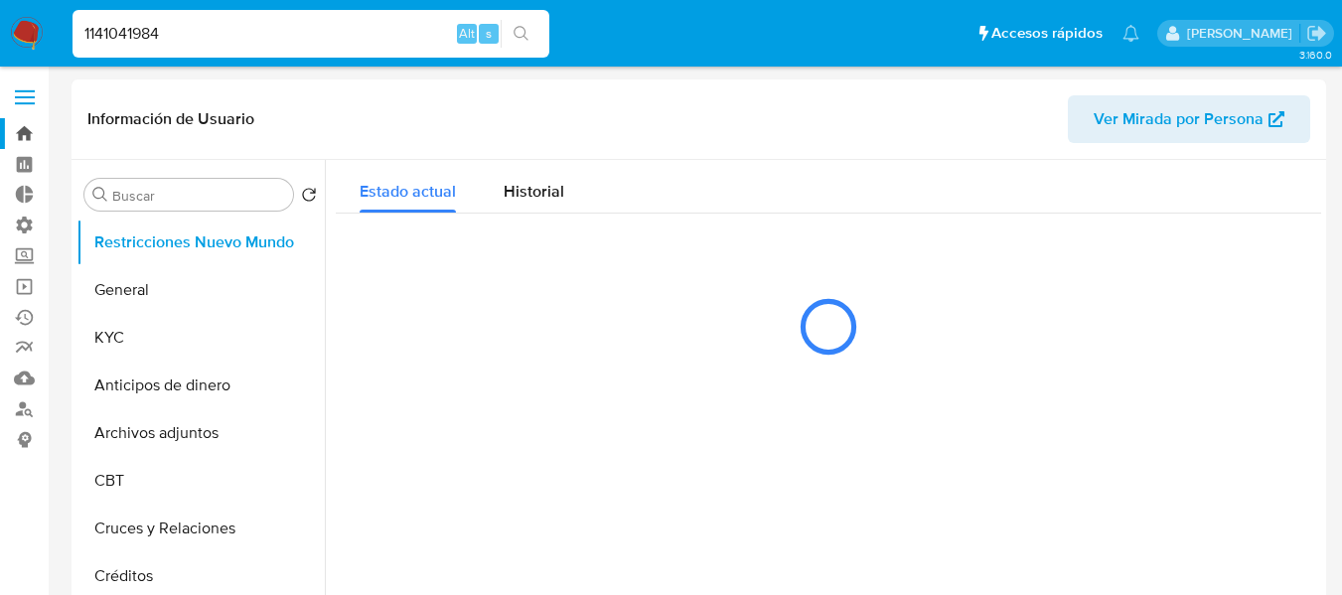
select select "10"
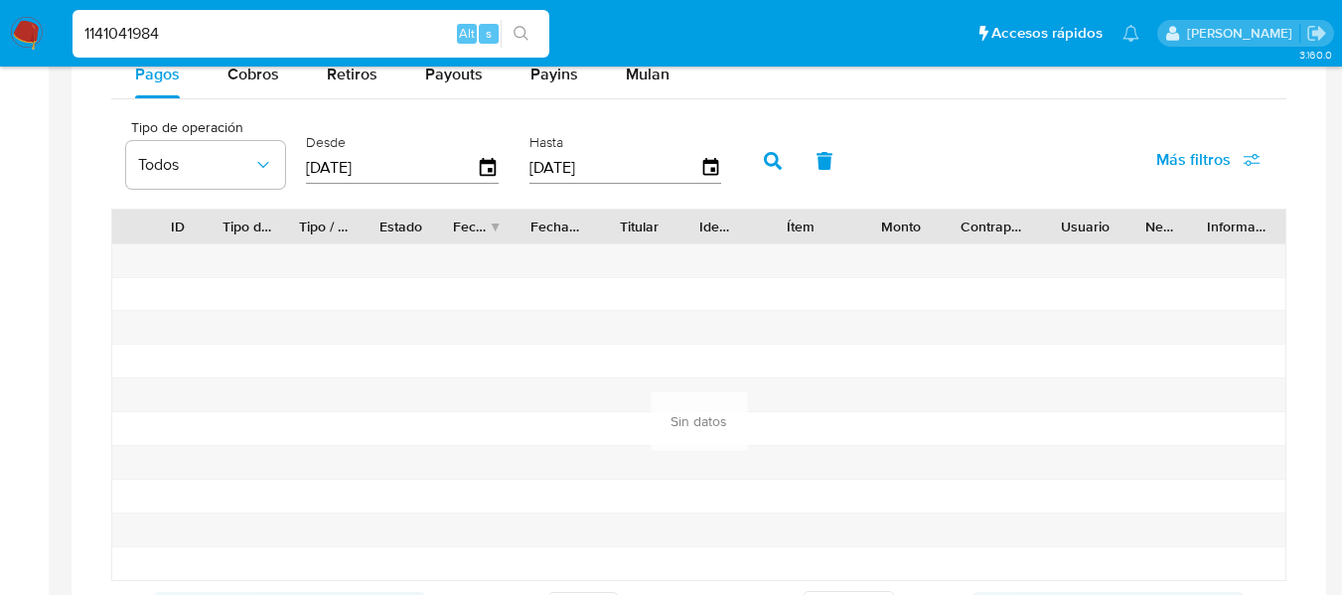
scroll to position [1292, 0]
click at [238, 71] on span "Cobros" at bounding box center [254, 72] width 52 height 23
select select "10"
click at [24, 22] on img at bounding box center [27, 34] width 34 height 34
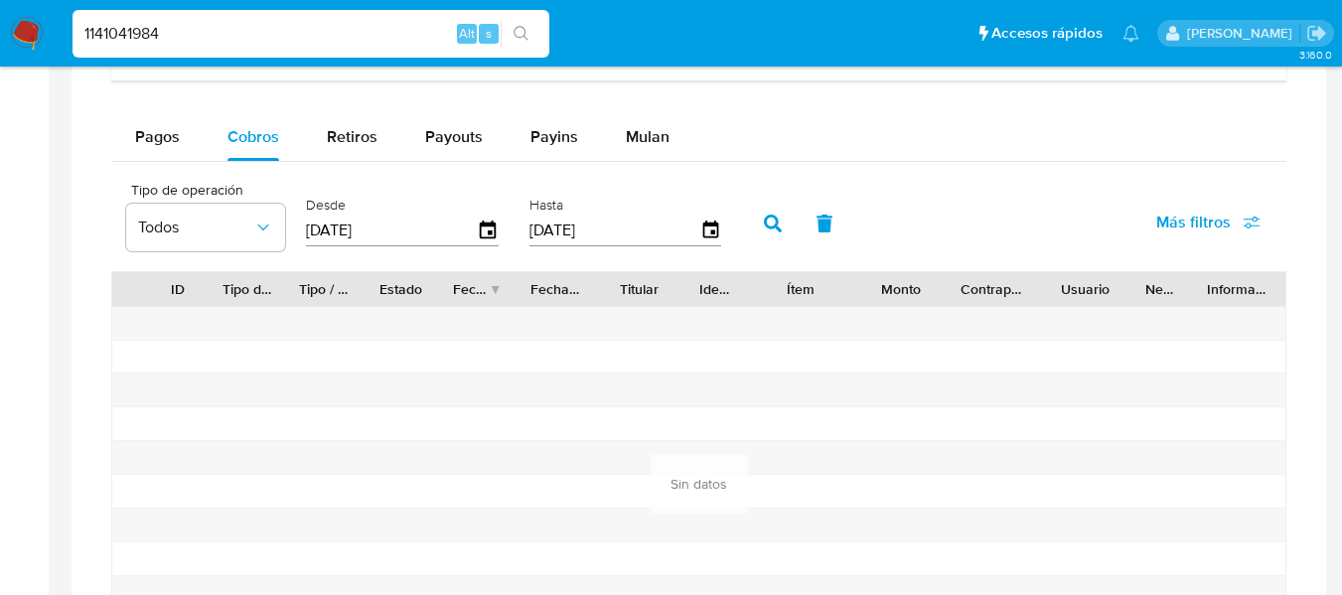
scroll to position [1192, 0]
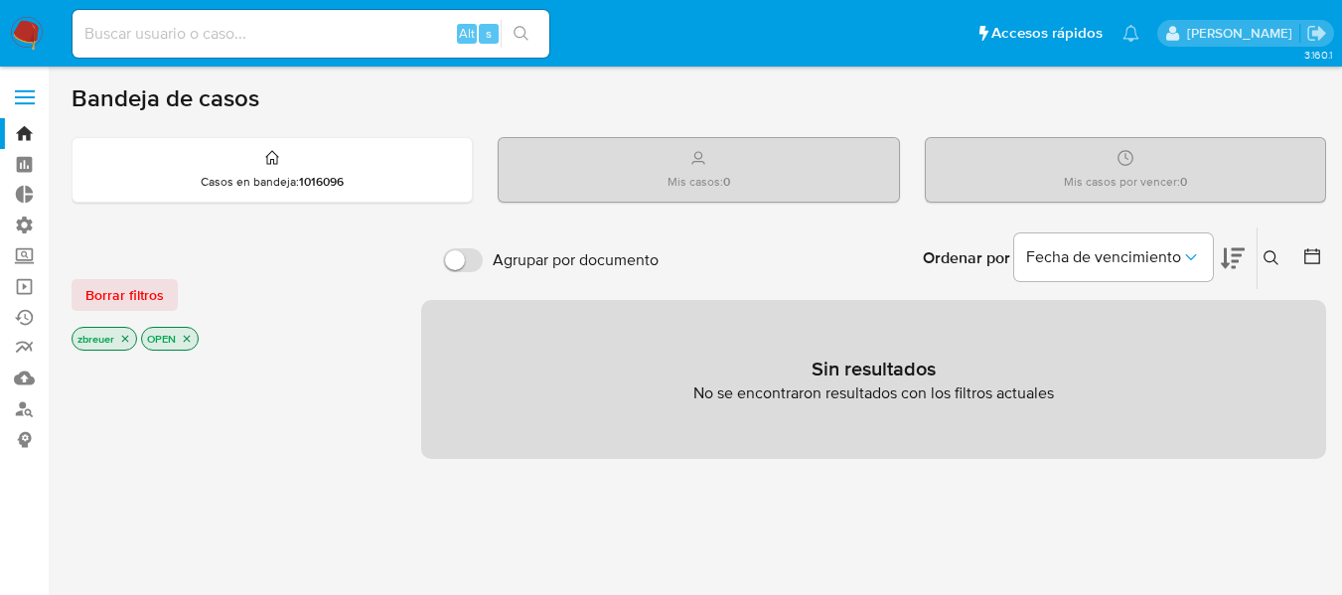
click at [31, 102] on span at bounding box center [25, 103] width 20 height 3
click at [0, 0] on input "checkbox" at bounding box center [0, 0] width 0 height 0
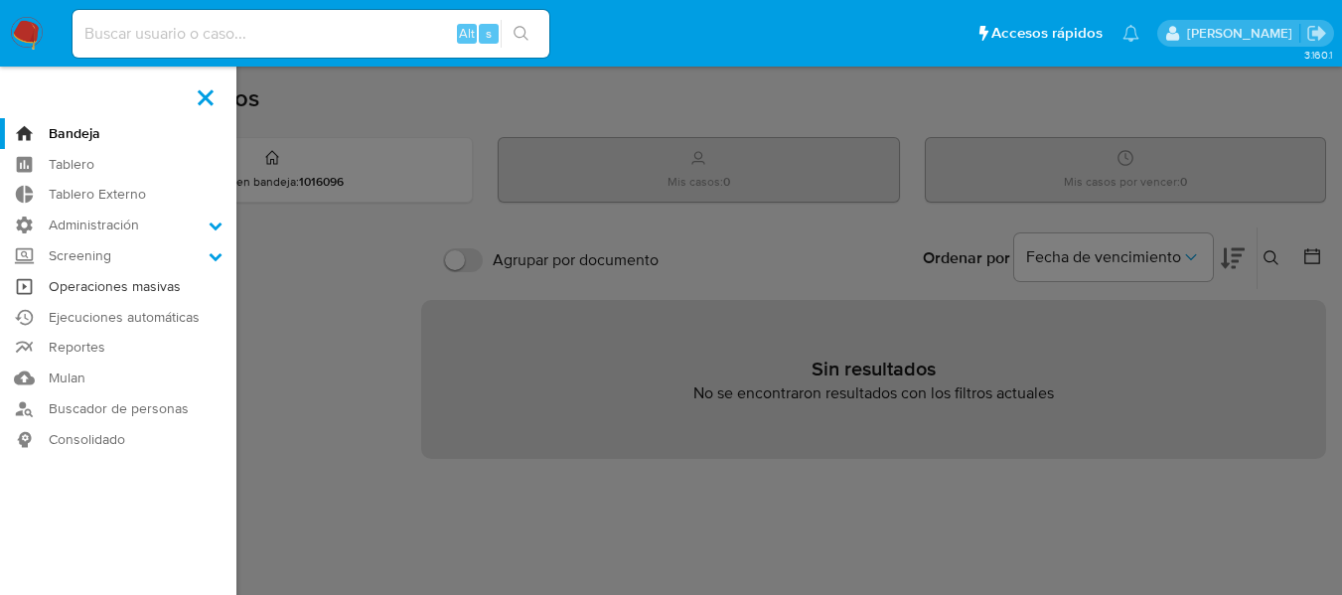
click at [81, 289] on link "Operaciones masivas" at bounding box center [118, 286] width 236 height 31
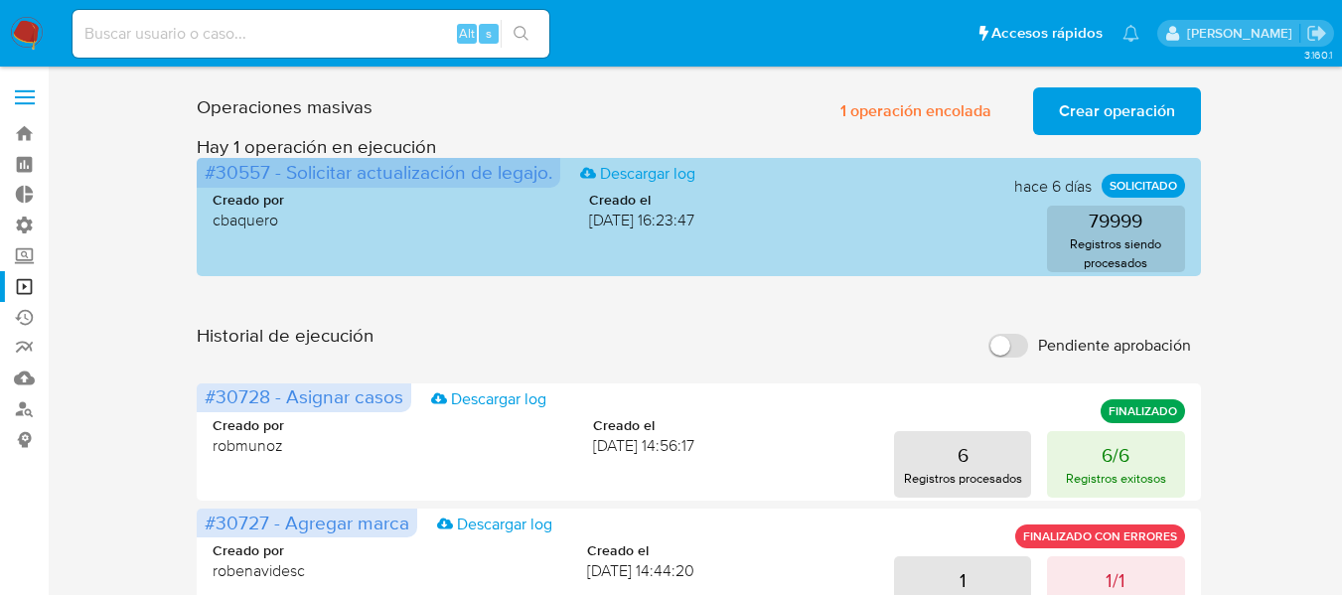
drag, startPoint x: 203, startPoint y: 174, endPoint x: 281, endPoint y: 183, distance: 79.0
click at [281, 183] on span "#30557 - Solicitar actualización de legajo. Descargar log" at bounding box center [379, 172] width 364 height 29
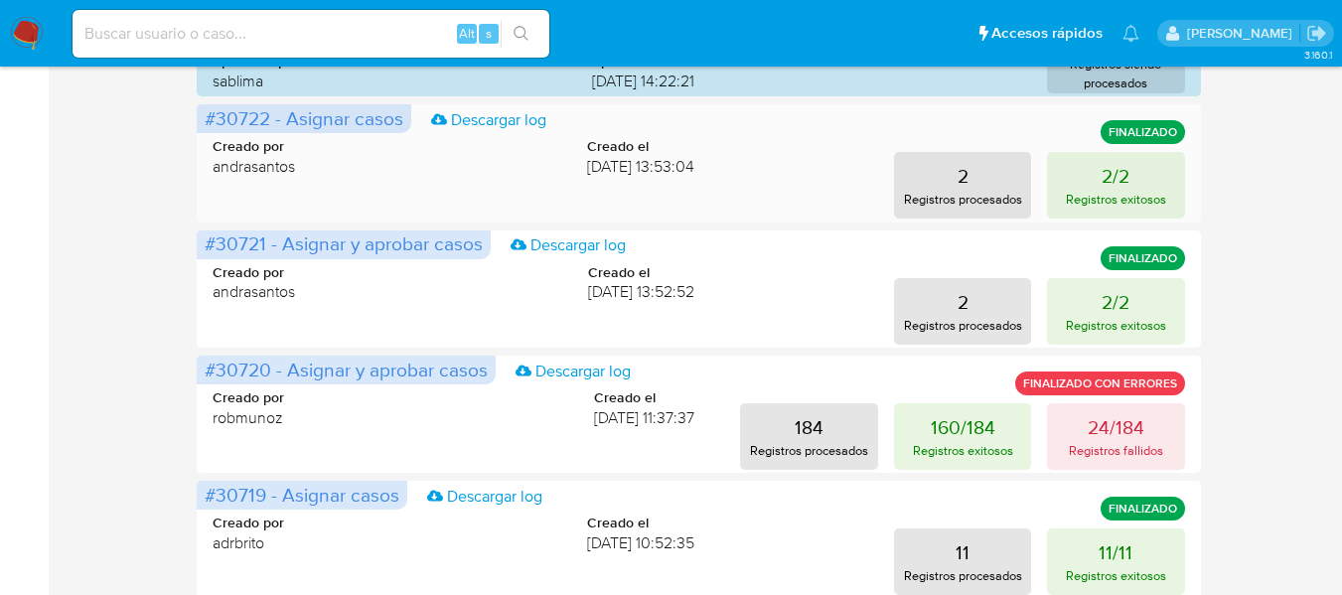
scroll to position [1183, 0]
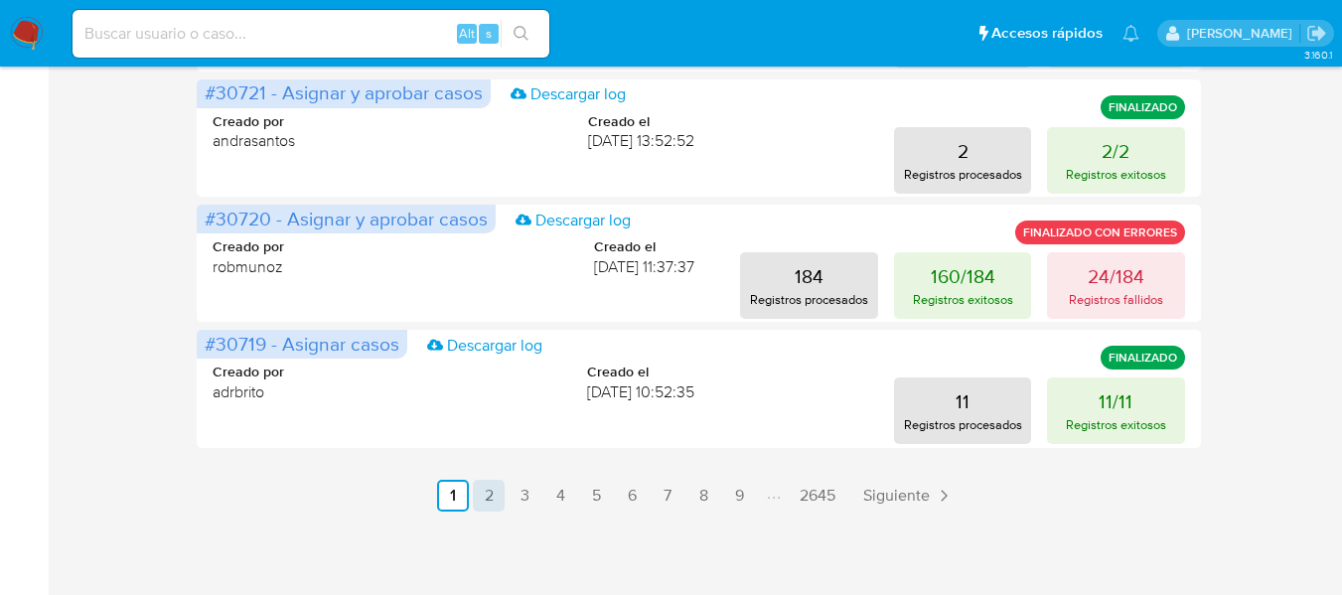
click at [501, 498] on link "2" at bounding box center [489, 496] width 32 height 32
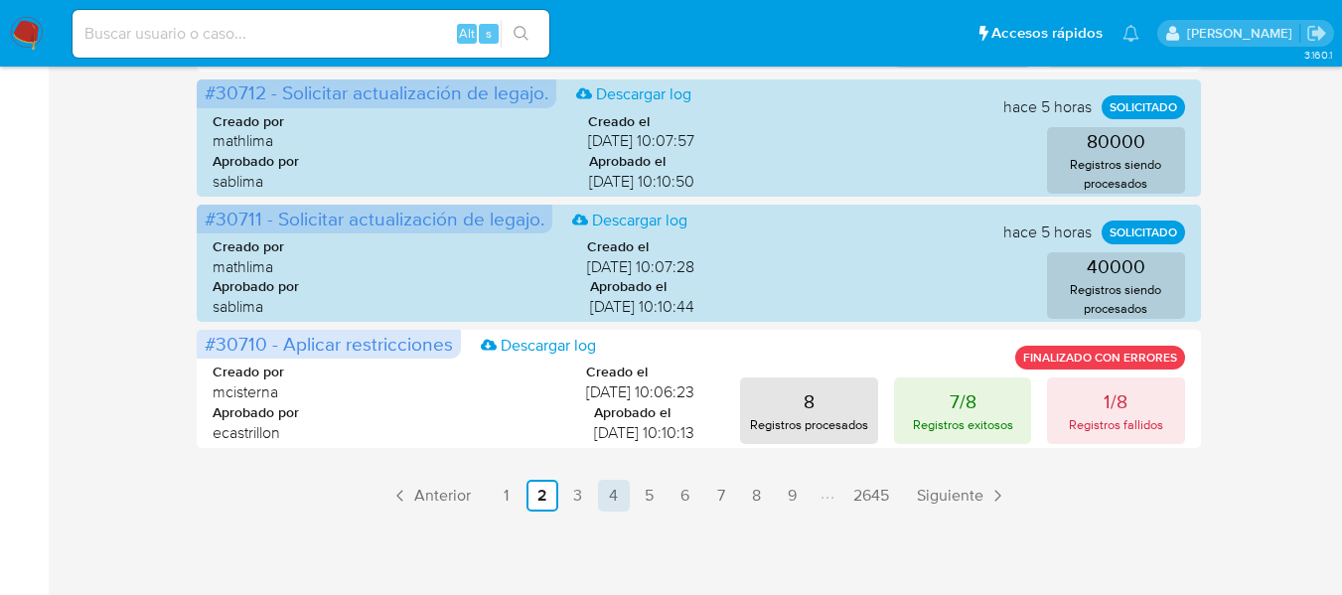
click at [620, 486] on link "4" at bounding box center [614, 496] width 32 height 32
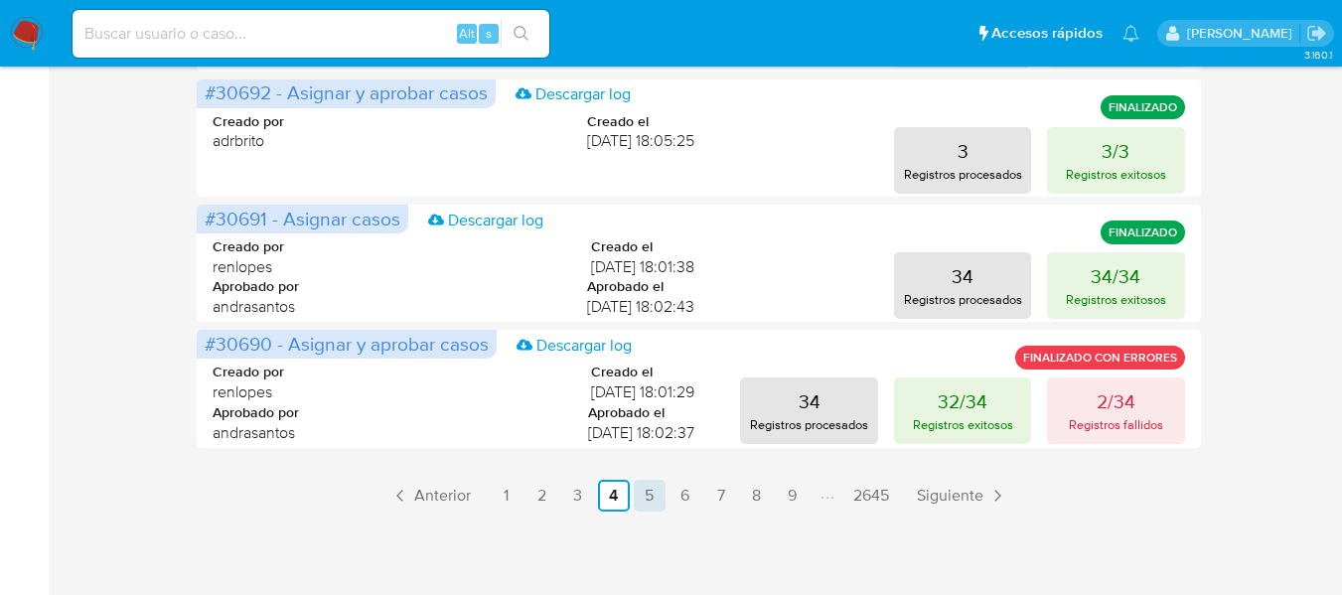
click at [642, 491] on link "5" at bounding box center [650, 496] width 32 height 32
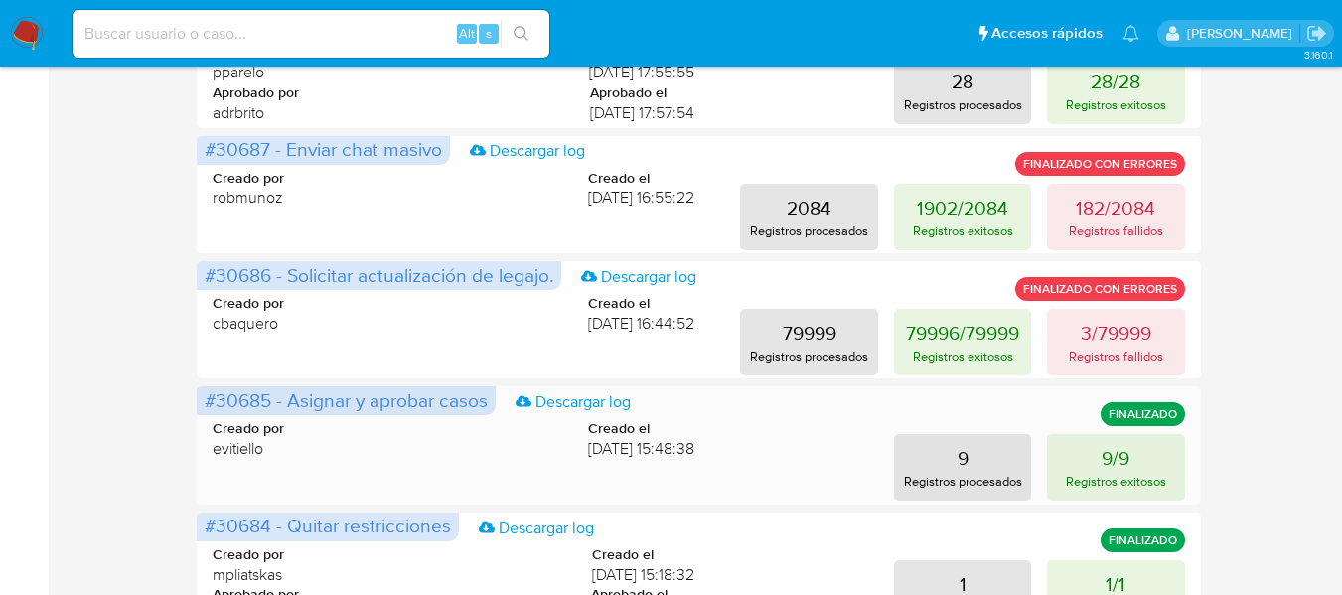
scroll to position [497, 0]
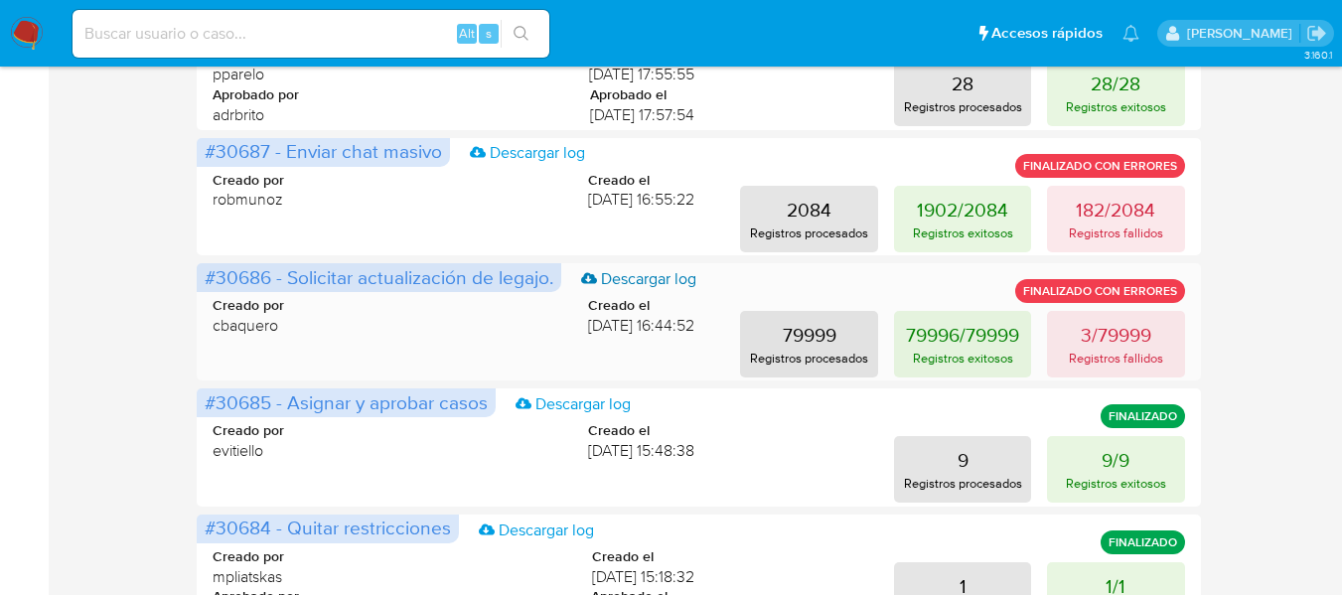
click at [672, 280] on link "Descargar log" at bounding box center [638, 279] width 115 height 22
click at [734, 328] on div "79999 Registros procesados 79996/79999 Registros exitosos 3/79999 Registros fal…" at bounding box center [955, 344] width 458 height 67
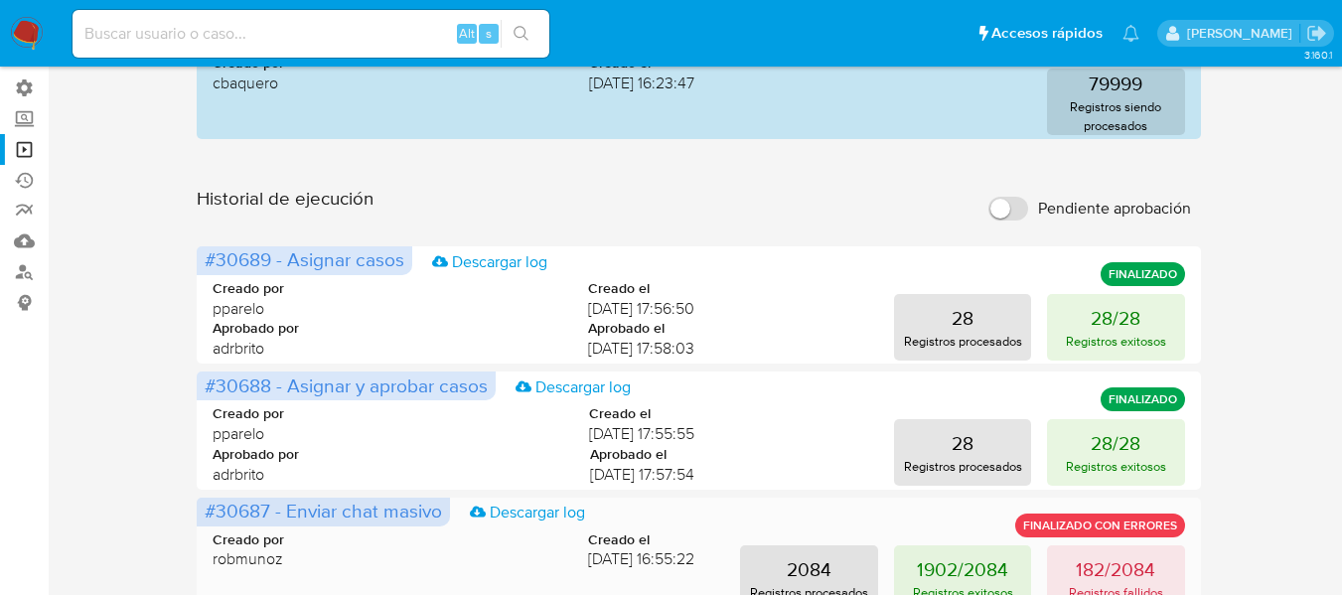
scroll to position [0, 0]
